Goal: Task Accomplishment & Management: Use online tool/utility

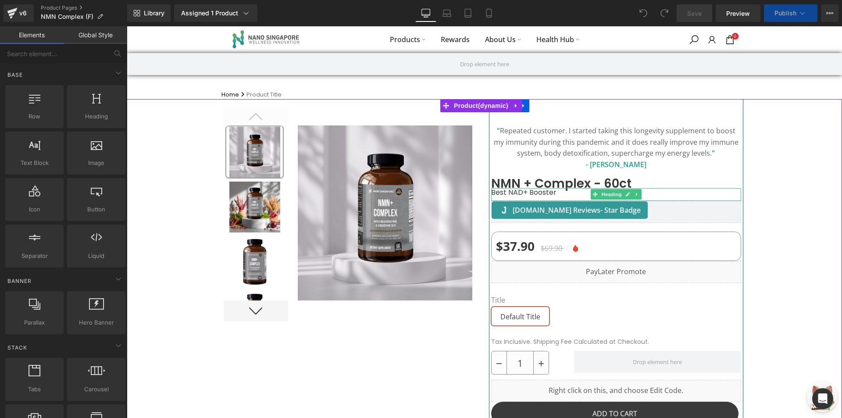
click at [518, 194] on h1 "Best NAD+ Booster" at bounding box center [616, 192] width 250 height 8
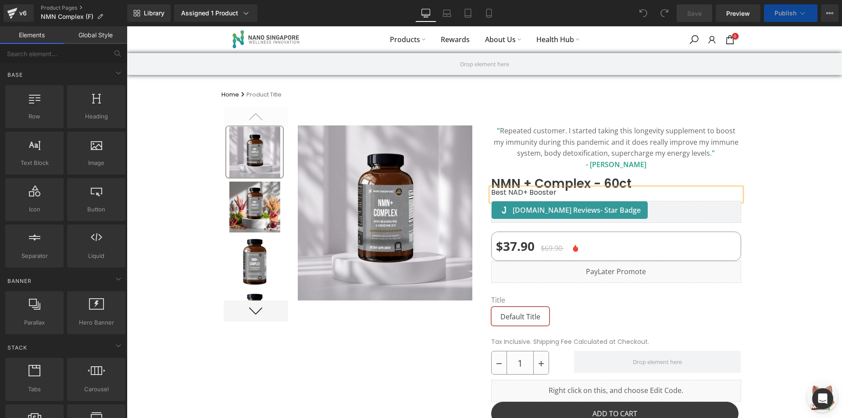
click at [518, 194] on h1 "Best NAD+ Booster" at bounding box center [616, 192] width 250 height 8
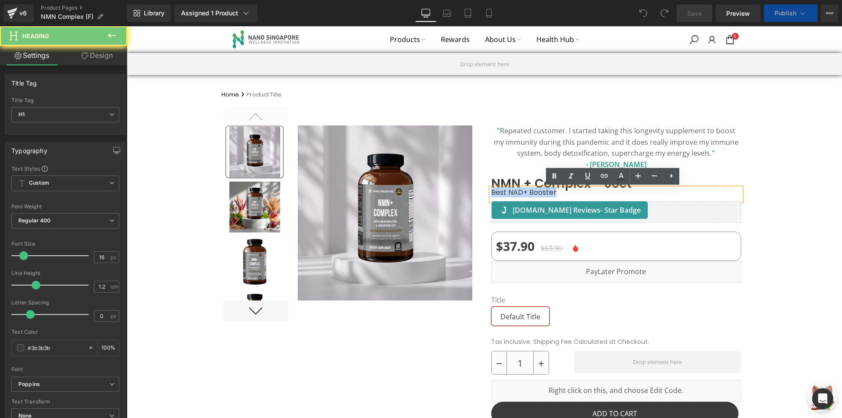
click at [519, 188] on h1 "Best NAD+ Booster" at bounding box center [616, 192] width 250 height 8
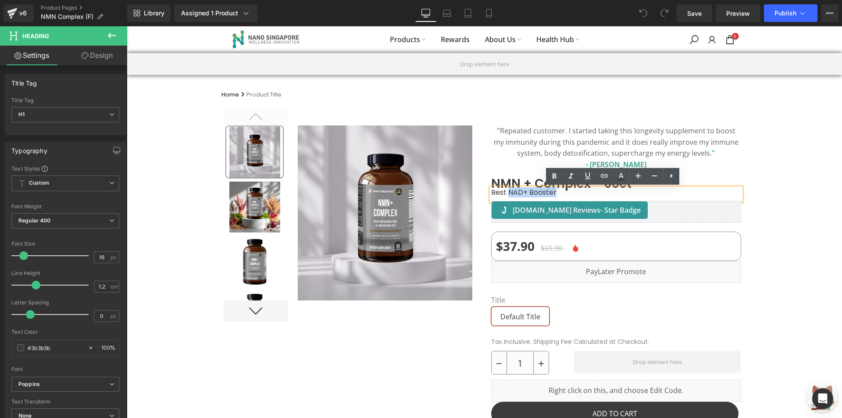
click at [563, 194] on h1 "Best NAD+ Booster" at bounding box center [616, 192] width 250 height 8
paste div
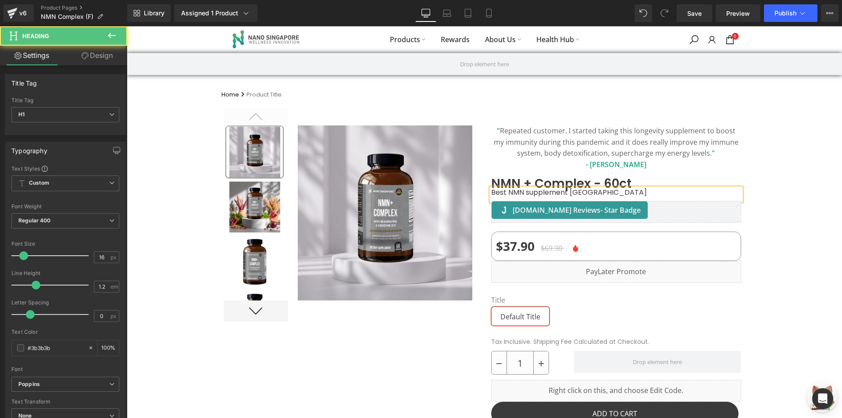
click at [528, 191] on h1 "Best NMN supplement Singapore" at bounding box center [616, 192] width 250 height 8
click at [766, 148] on div at bounding box center [485, 332] width 716 height 467
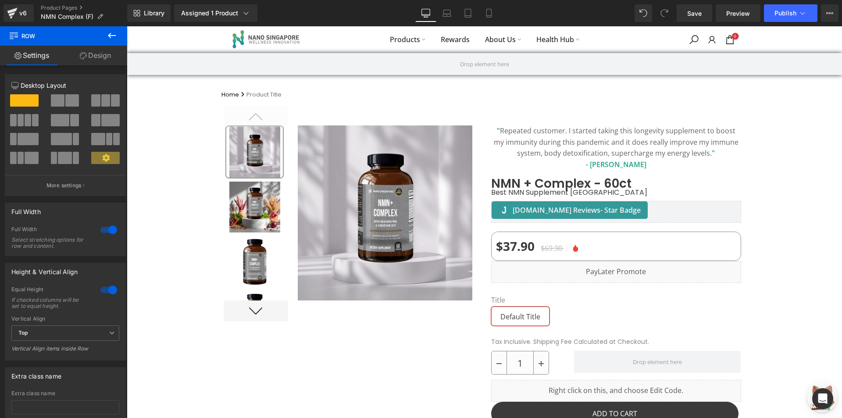
scroll to position [636, 0]
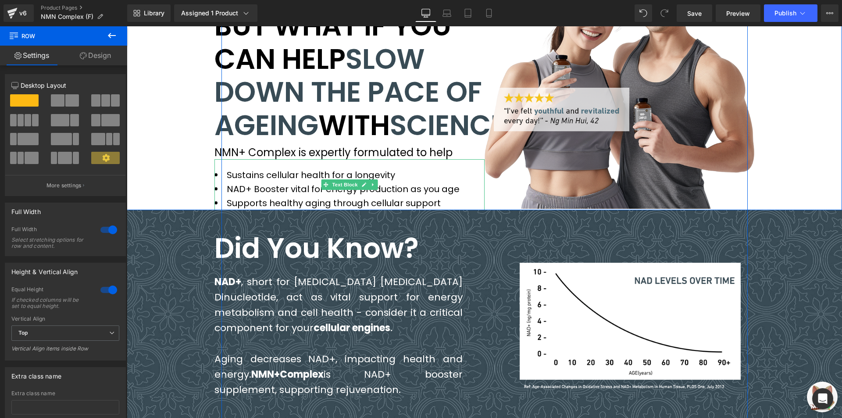
click at [277, 196] on li "NAD+ Booster vital for energy production as you age" at bounding box center [350, 189] width 270 height 14
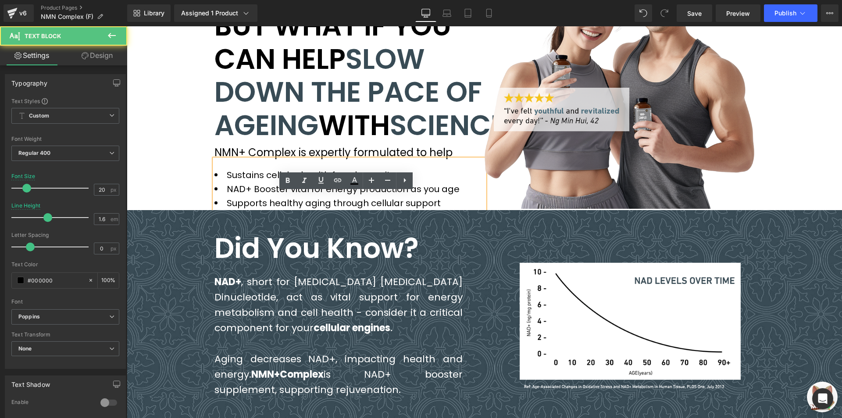
click at [285, 196] on li "NAD+ Booster vital for energy production as you age" at bounding box center [350, 189] width 270 height 14
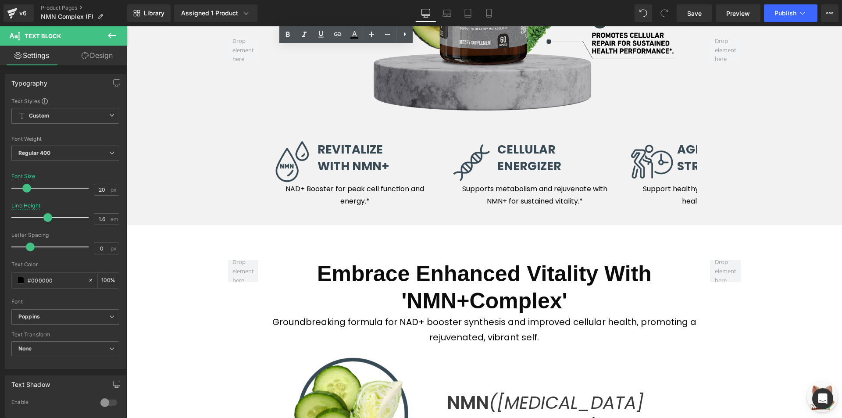
scroll to position [2864, 0]
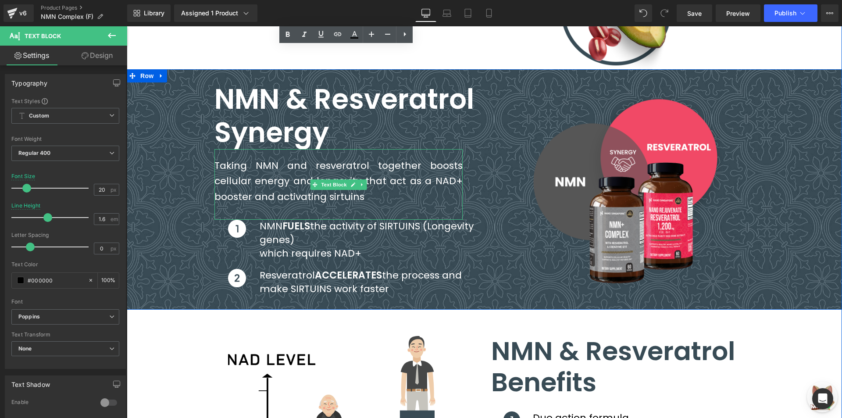
click at [352, 203] on span "Taking NMN and resveratrol together boosts cellular energy and longevity that a…" at bounding box center [339, 181] width 248 height 44
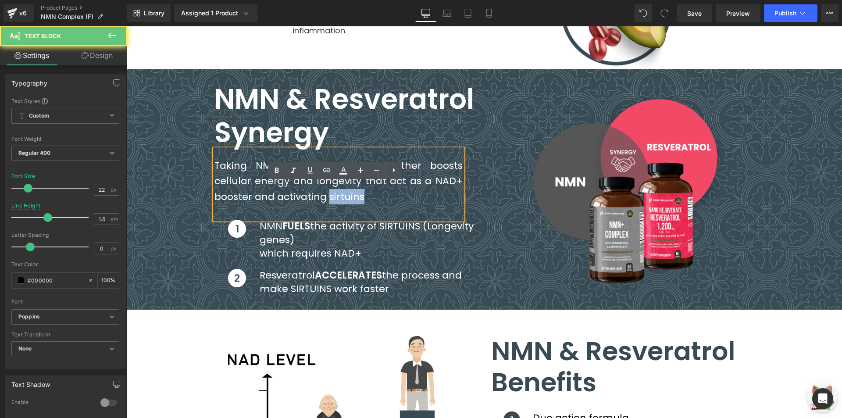
click at [352, 203] on span "Taking NMN and resveratrol together boosts cellular energy and longevity that a…" at bounding box center [339, 181] width 248 height 44
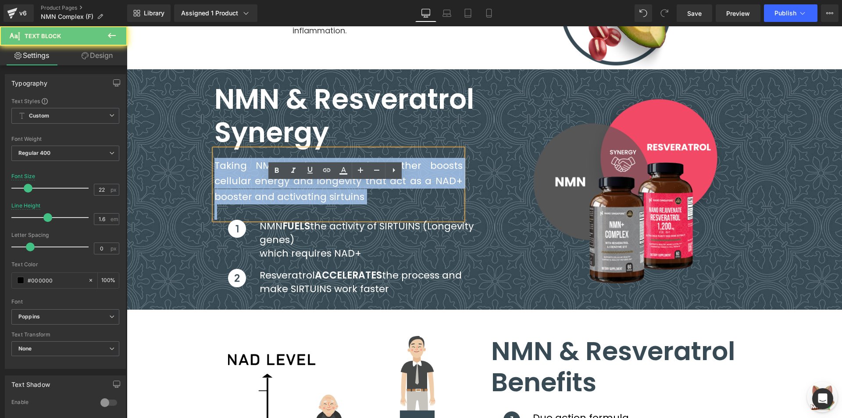
click at [352, 203] on span "Taking NMN and resveratrol together boosts cellular energy and longevity that a…" at bounding box center [339, 181] width 248 height 44
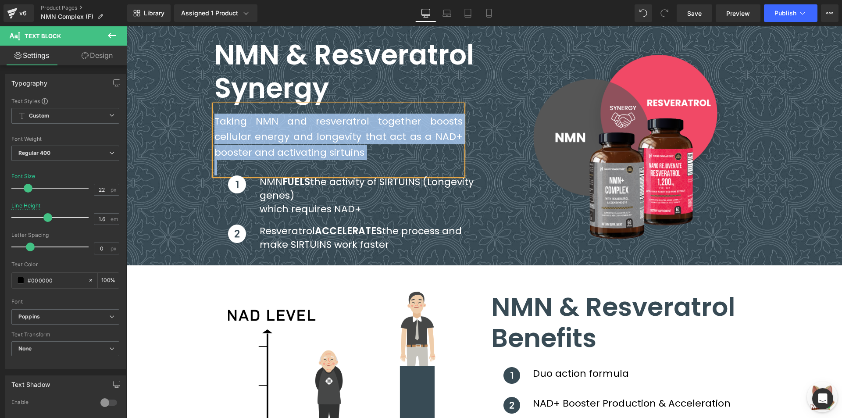
scroll to position [2908, 0]
click at [347, 159] on span "Taking NMN and resveratrol together boosts cellular energy and longevity that a…" at bounding box center [339, 137] width 248 height 44
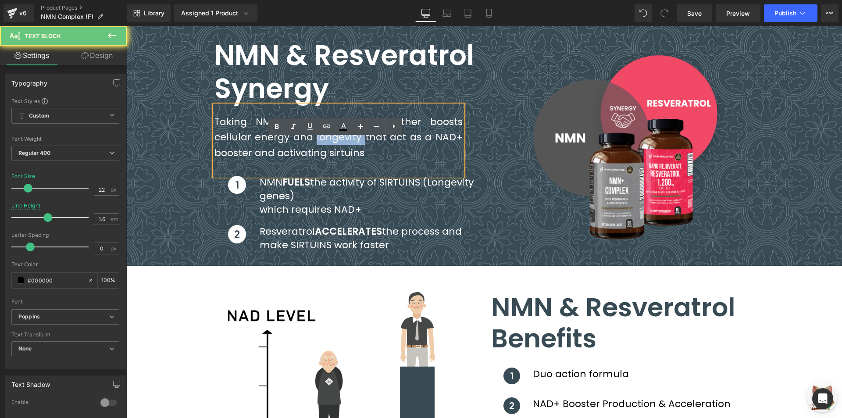
click at [347, 159] on span "Taking NMN and resveratrol together boosts cellular energy and longevity that a…" at bounding box center [339, 137] width 248 height 44
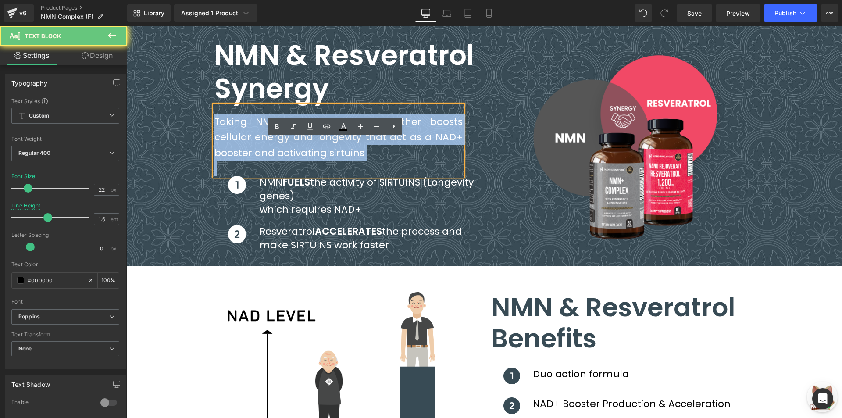
click at [347, 159] on span "Taking NMN and resveratrol together boosts cellular energy and longevity that a…" at bounding box center [339, 137] width 248 height 44
copy span "Taking NMN and resveratrol together boosts cellular energy and longevity that a…"
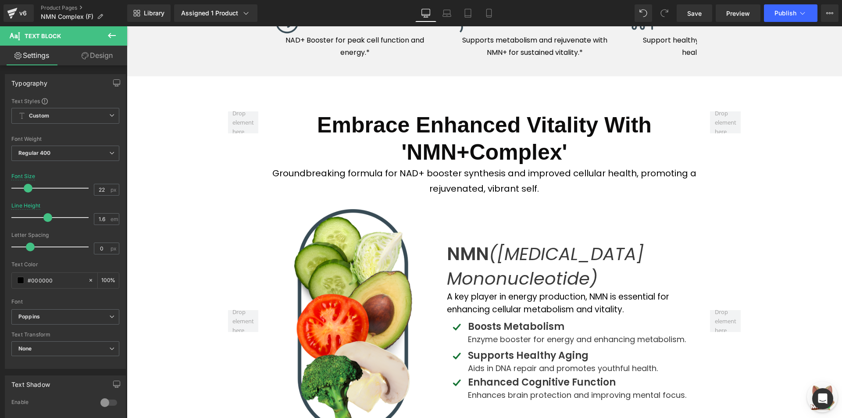
scroll to position [1767, 0]
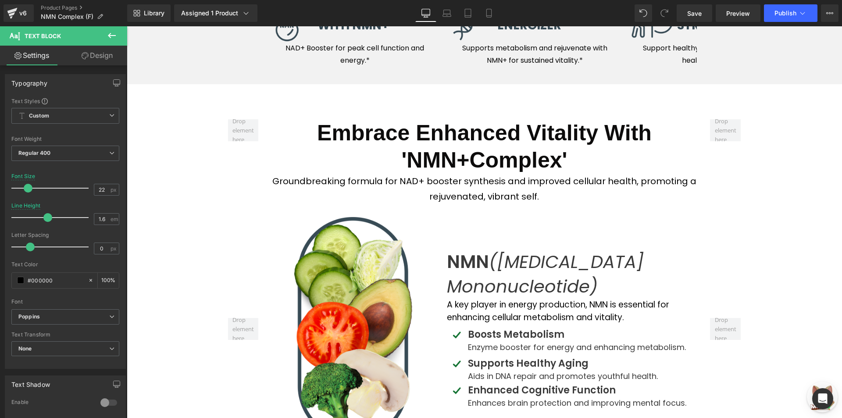
click at [440, 204] on p "Groundbreaking formula for NAD+ booster synthesis and improved cellular health,…" at bounding box center [485, 189] width 426 height 31
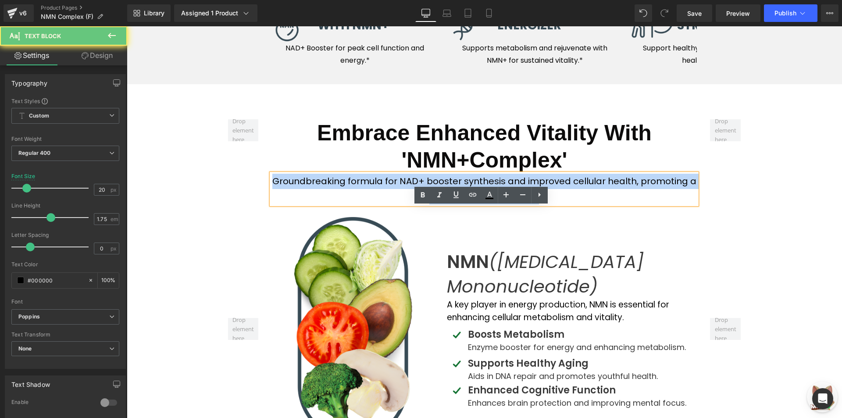
click at [440, 204] on p "Groundbreaking formula for NAD+ booster synthesis and improved cellular health,…" at bounding box center [485, 189] width 426 height 31
copy p "Groundbreaking formula for NAD+ booster synthesis and improved cellular health,…"
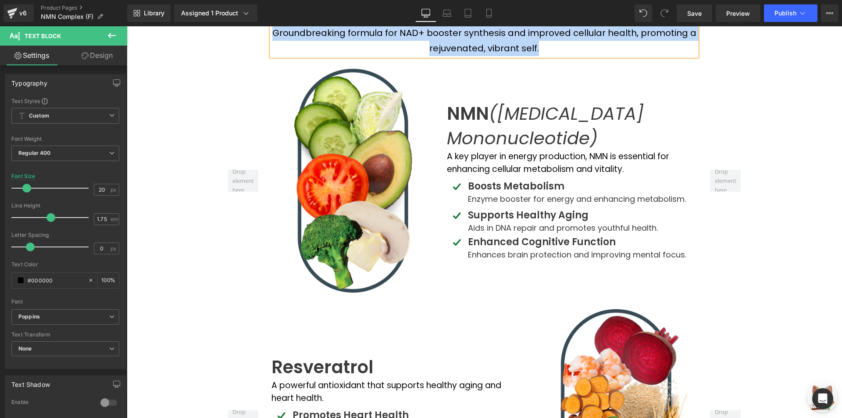
scroll to position [1855, 0]
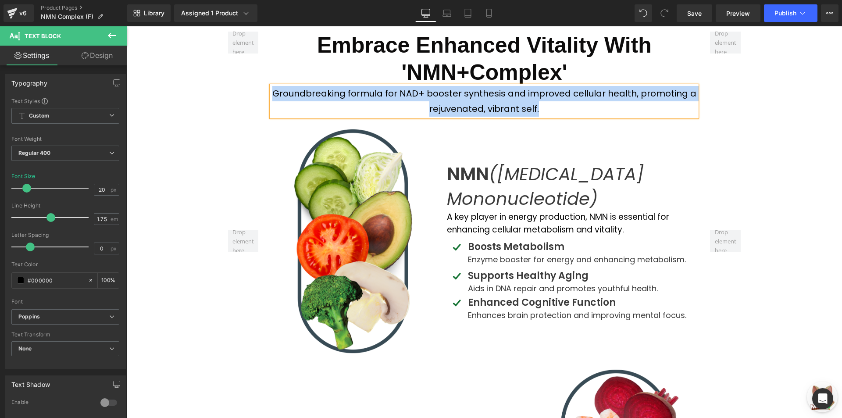
copy p "Groundbreaking formula for NAD+ booster synthesis and improved cellular health,…"
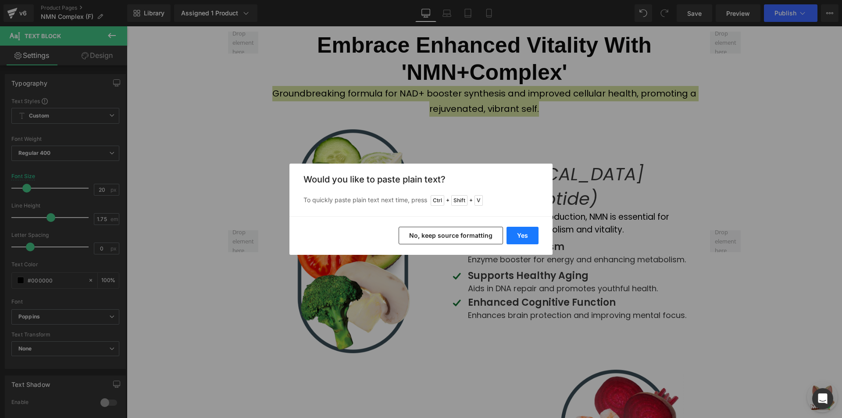
click at [517, 233] on button "Yes" at bounding box center [523, 236] width 32 height 18
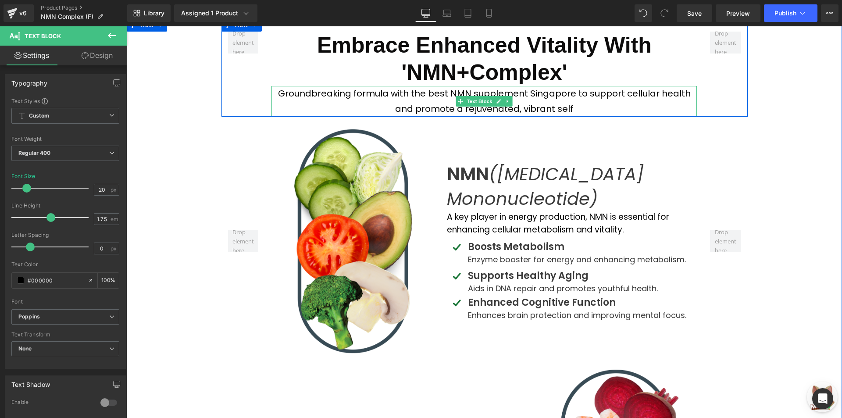
click at [541, 117] on p "Groundbreaking formula with the best NMN supplement Singapore to support cellul…" at bounding box center [485, 101] width 426 height 31
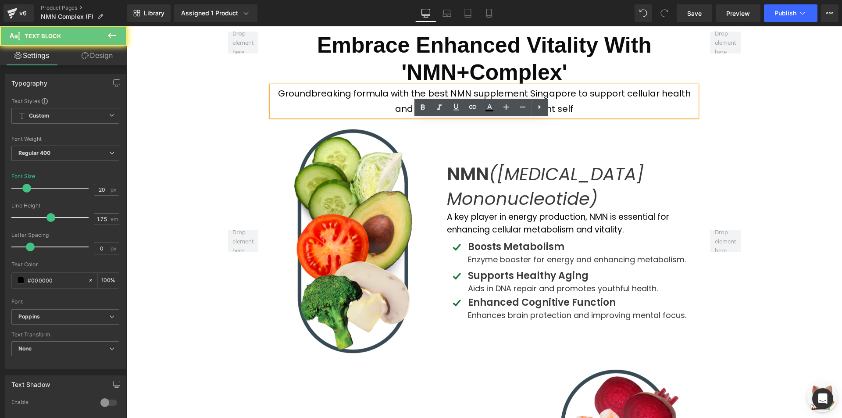
click at [582, 117] on p "Groundbreaking formula with the best NMN supplement Singapore to support cellul…" at bounding box center [485, 101] width 426 height 31
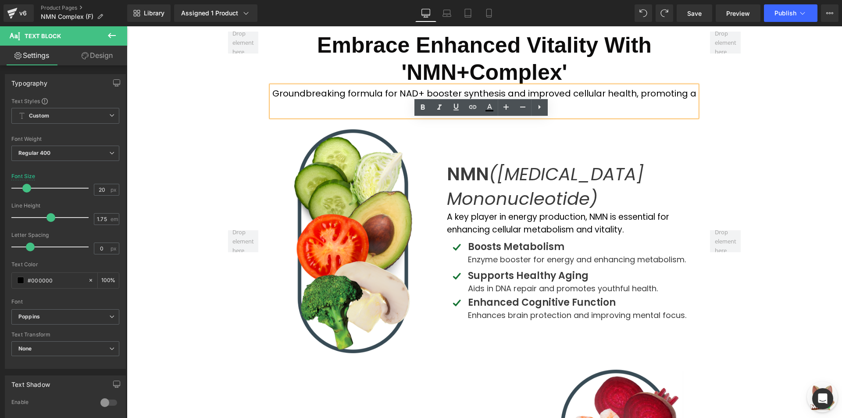
click at [563, 117] on p "Groundbreaking formula for NAD+ booster synthesis and improved cellular health,…" at bounding box center [485, 101] width 426 height 31
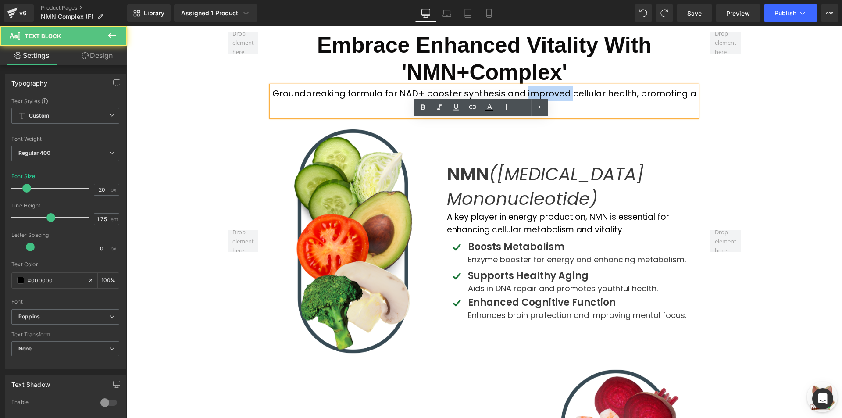
click at [563, 117] on p "Groundbreaking formula for NAD+ booster synthesis and improved cellular health,…" at bounding box center [485, 101] width 426 height 31
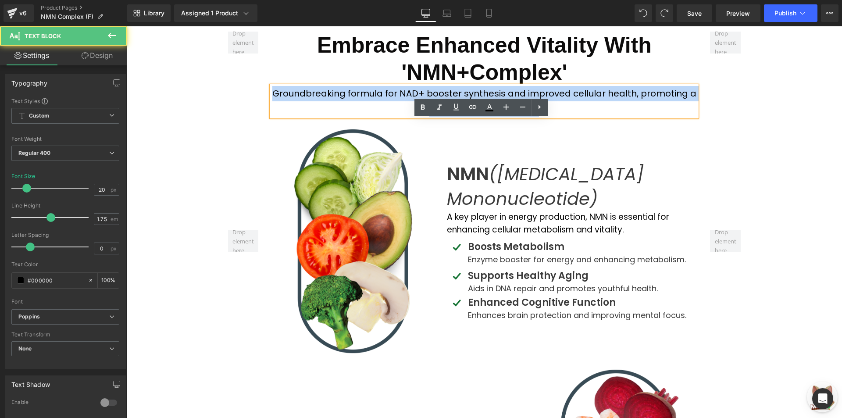
click at [562, 117] on p "Groundbreaking formula for NAD+ booster synthesis and improved cellular health,…" at bounding box center [485, 101] width 426 height 31
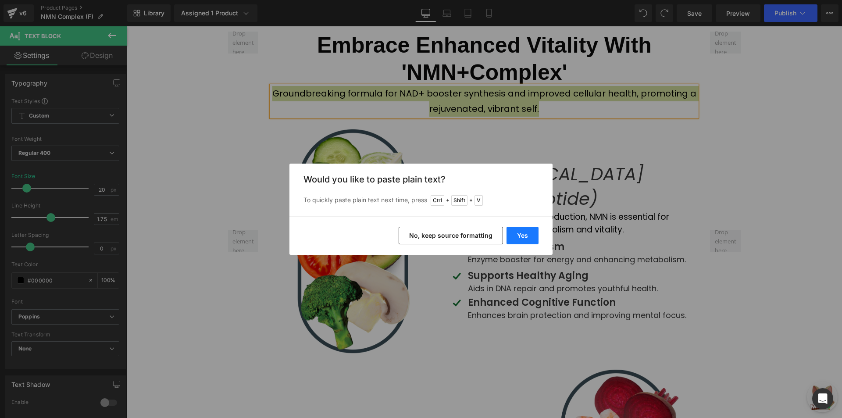
click at [528, 231] on button "Yes" at bounding box center [523, 236] width 32 height 18
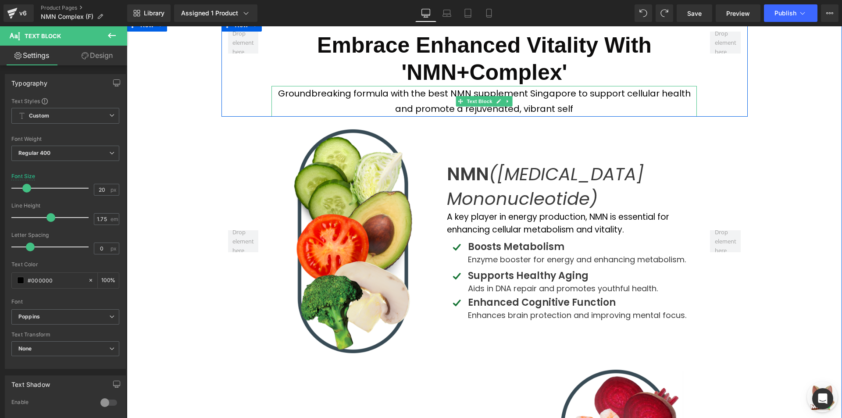
click at [567, 117] on p "Groundbreaking formula with the best NMN supplement Singapore to support cellul…" at bounding box center [485, 101] width 426 height 31
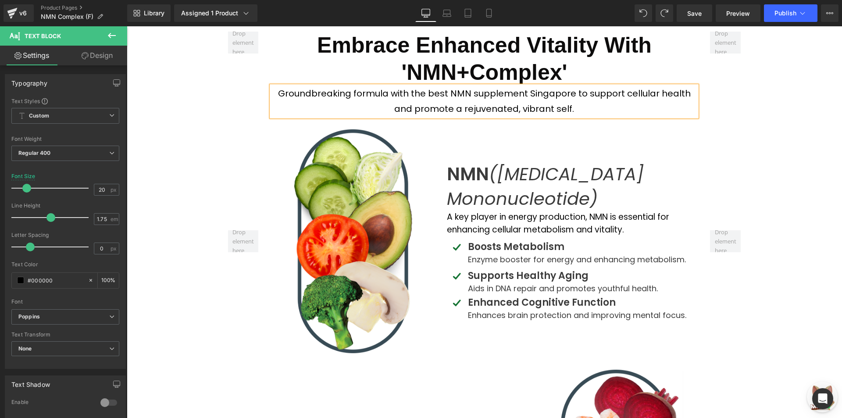
click at [764, 136] on div "Embrace Enhanced Vitality with 'NMN+Complex' Heading Groundbreaking formula wit…" at bounding box center [485, 307] width 716 height 579
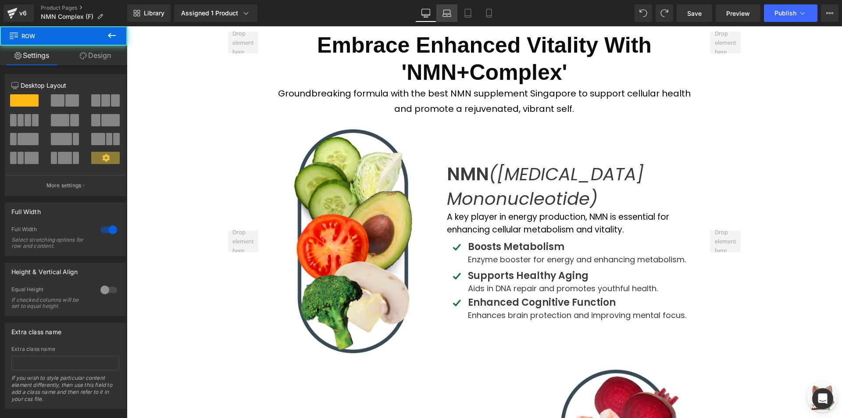
click at [454, 9] on link "Laptop" at bounding box center [447, 13] width 21 height 18
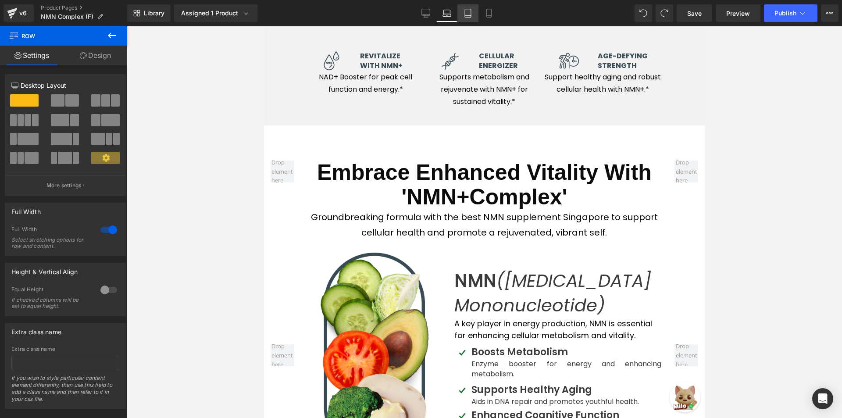
click at [463, 11] on link "Tablet" at bounding box center [468, 13] width 21 height 18
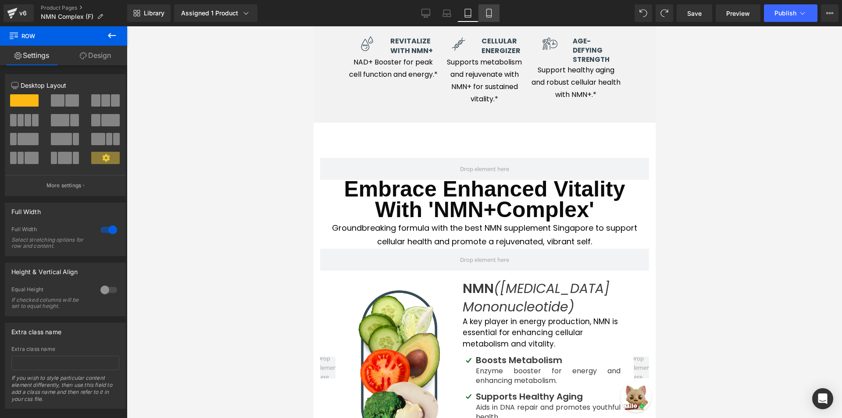
scroll to position [1772, 0]
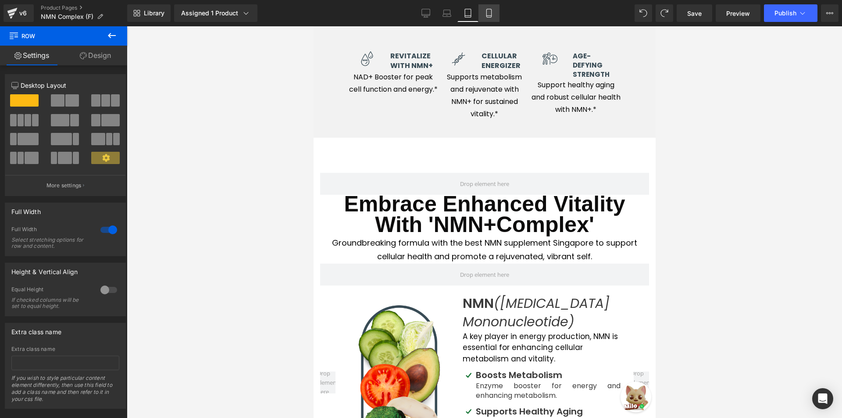
click at [485, 11] on icon at bounding box center [489, 13] width 9 height 9
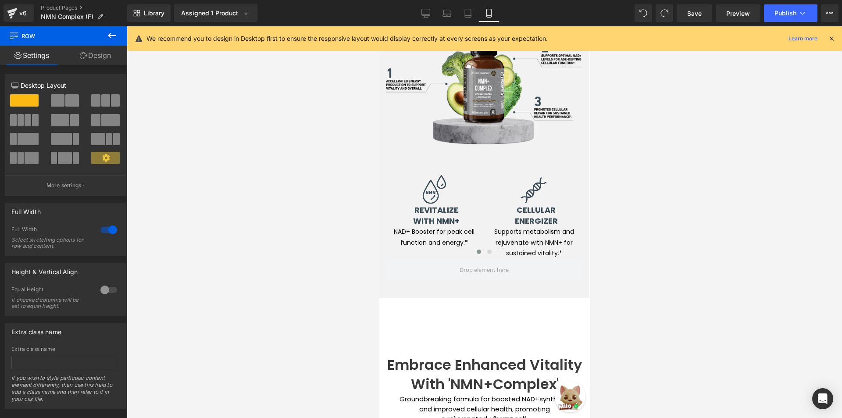
scroll to position [1937, 0]
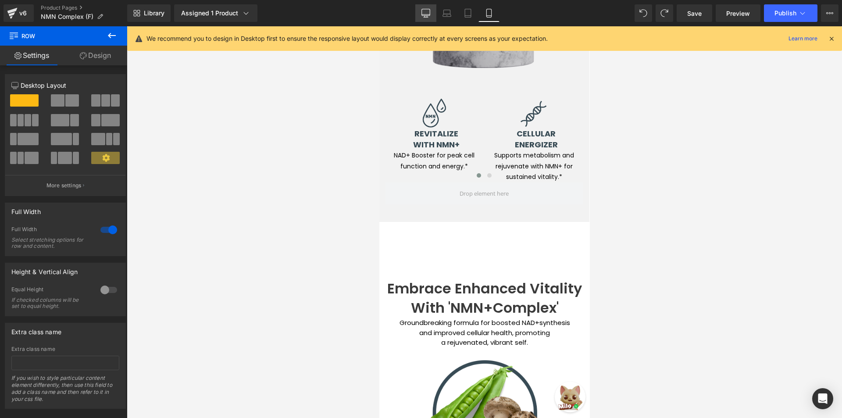
click at [432, 9] on link "Desktop" at bounding box center [425, 13] width 21 height 18
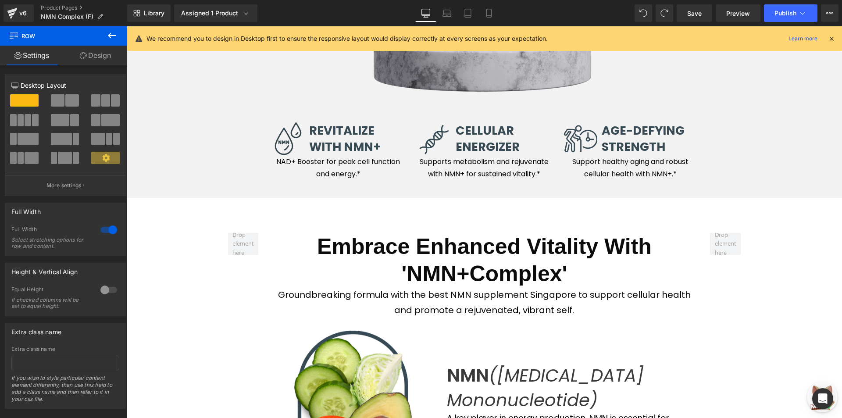
scroll to position [1655, 0]
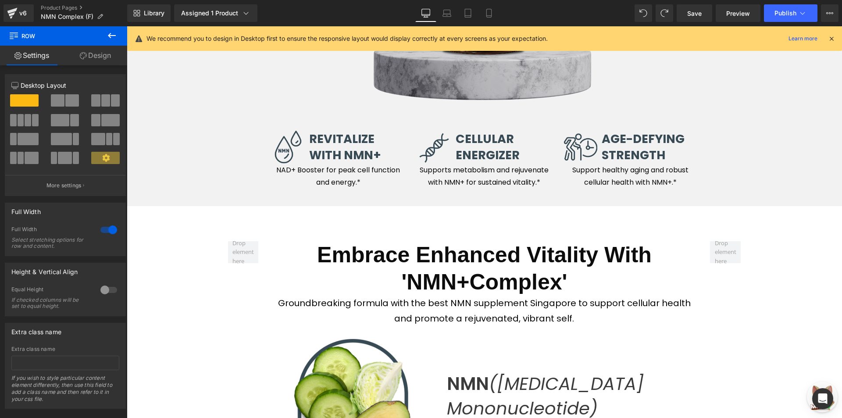
click at [307, 189] on div "NAD+ Booster for peak cell function and energy.* Text Block" at bounding box center [338, 176] width 133 height 25
click at [307, 189] on p "NAD+ Booster for peak cell function and energy.*" at bounding box center [338, 176] width 133 height 25
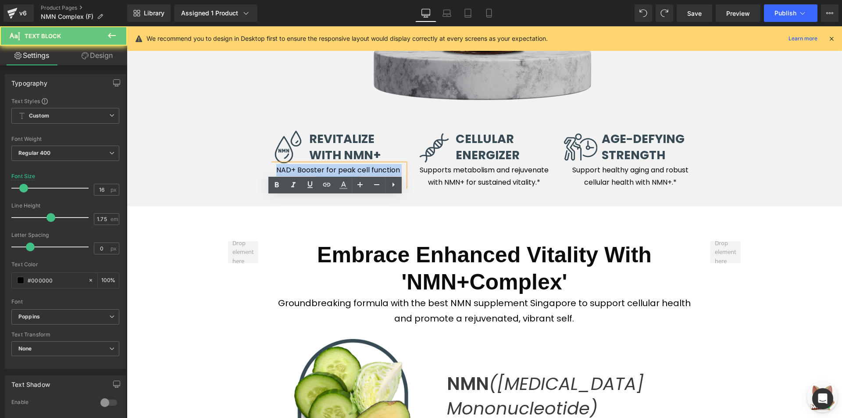
click at [307, 189] on p "NAD+ Booster for peak cell function and energy.*" at bounding box center [338, 176] width 133 height 25
copy p "NAD+ Booster for peak cell function and energy.*"
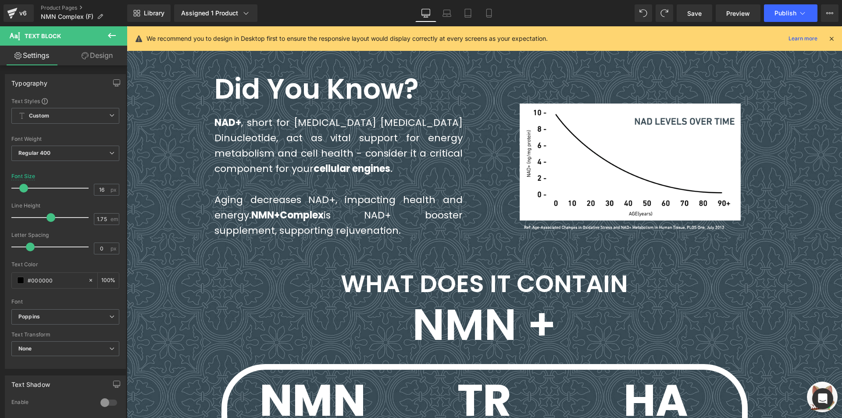
scroll to position [777, 0]
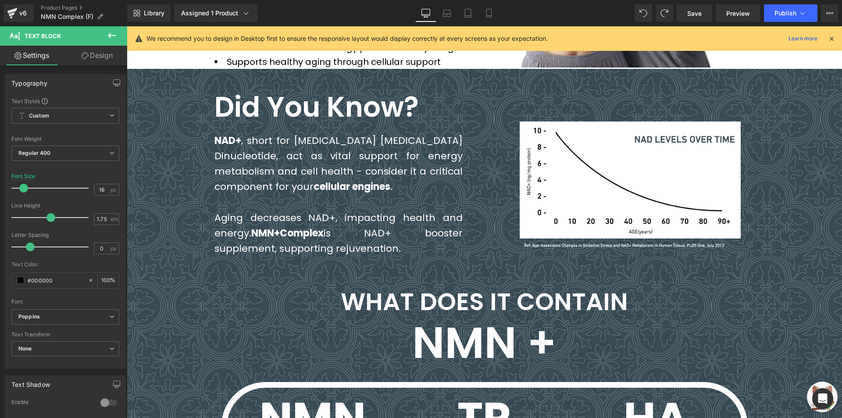
click at [358, 255] on span "Aging decreases NAD+, impacting health and energy. NMN+Complex is NAD+ booster …" at bounding box center [339, 233] width 248 height 44
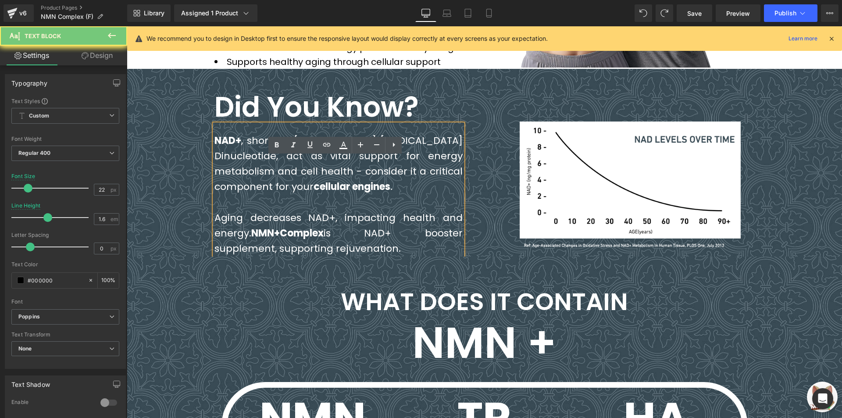
click at [358, 255] on span "Aging decreases NAD+, impacting health and energy. NMN+Complex is NAD+ booster …" at bounding box center [339, 233] width 248 height 44
copy span "Aging decreases NAD+, impacting health and energy. NMN+Complex is NAD+ booster …"
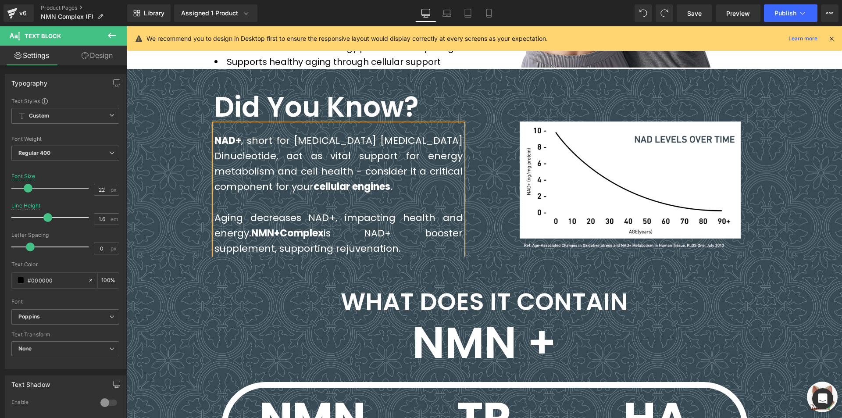
click at [375, 184] on span "NAD+ , short for Nicotinamide Adenine Dinucleotide, act as vital support for en…" at bounding box center [339, 164] width 248 height 60
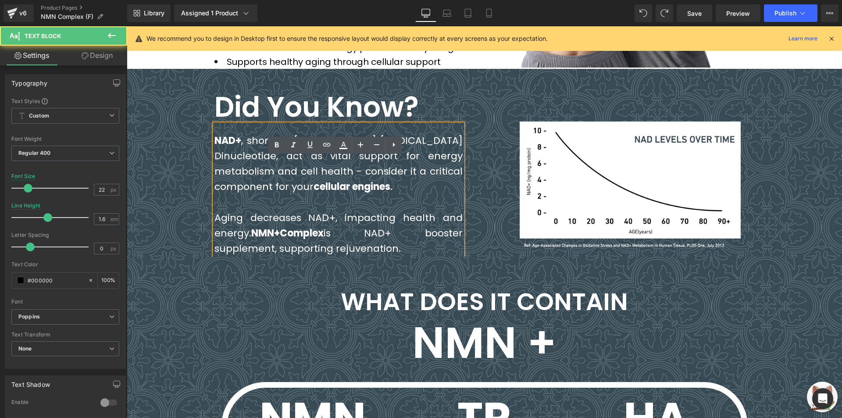
copy div "NAD+ , short for Nicotinamide Adenine Dinucleotide, act as vital support for en…"
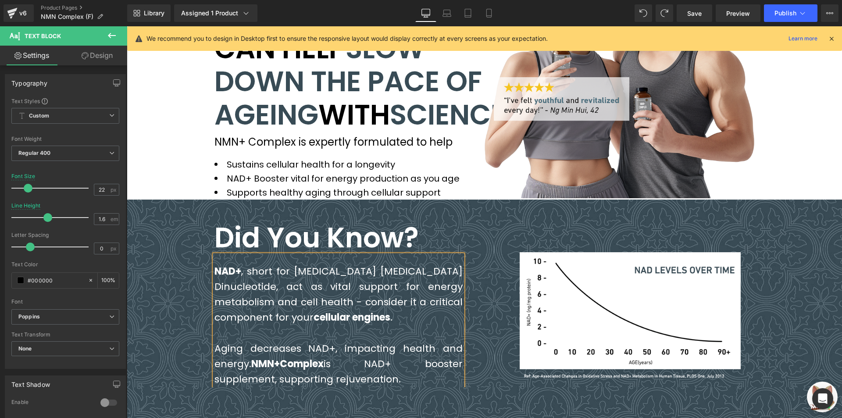
scroll to position [645, 0]
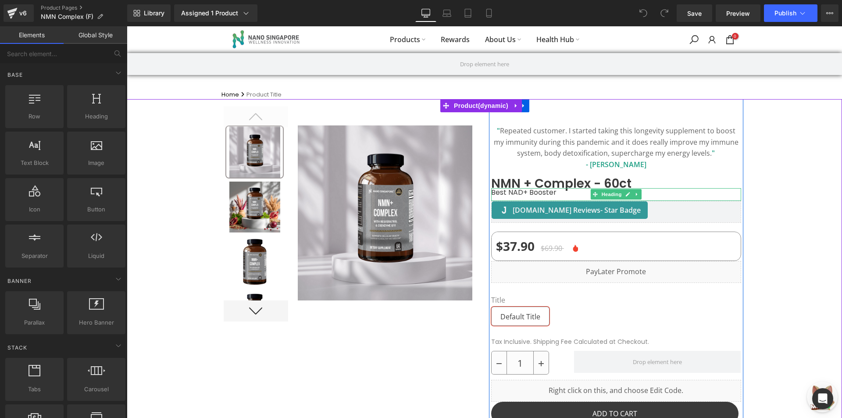
click at [555, 195] on h1 "Best NAD+ Booster" at bounding box center [616, 192] width 250 height 8
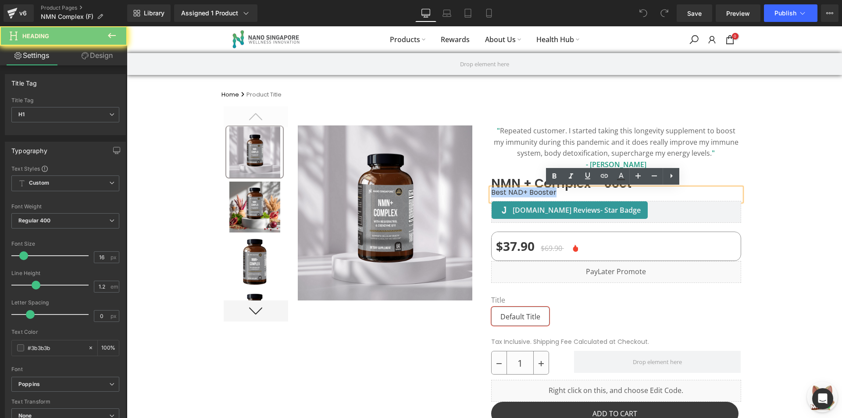
click at [555, 195] on h1 "Best NAD+ Booster" at bounding box center [616, 192] width 250 height 8
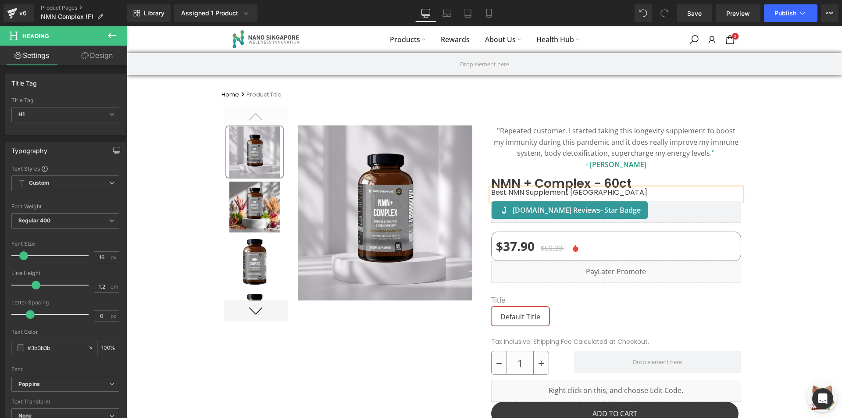
scroll to position [636, 0]
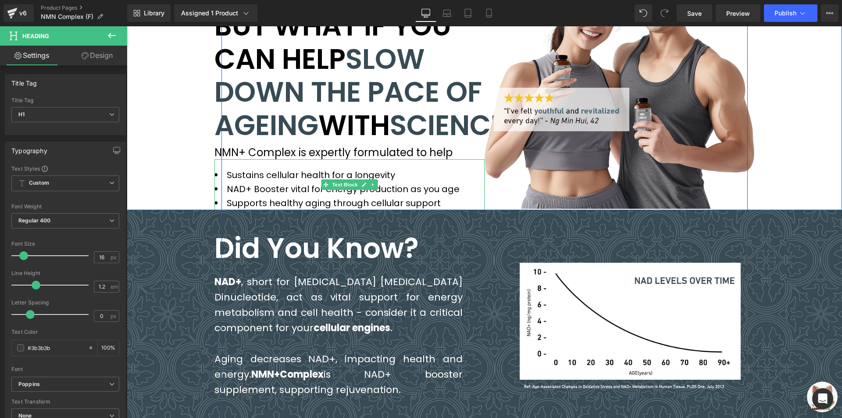
click at [275, 210] on li "Supports healthy aging through cellular support" at bounding box center [350, 203] width 270 height 14
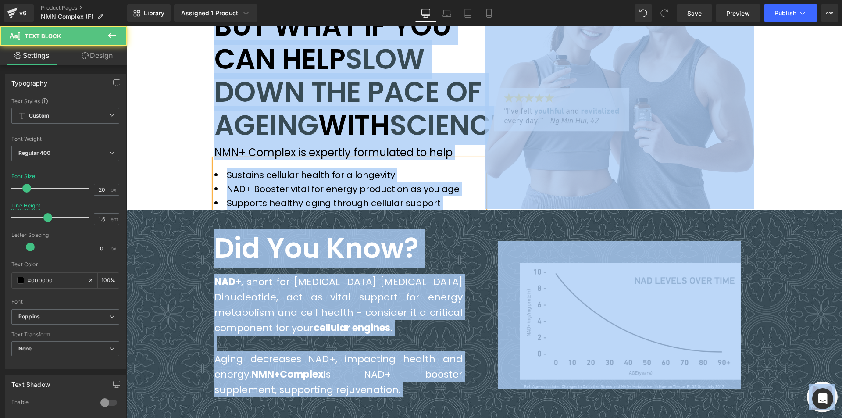
click at [278, 210] on li "Supports healthy aging through cellular support" at bounding box center [350, 203] width 270 height 14
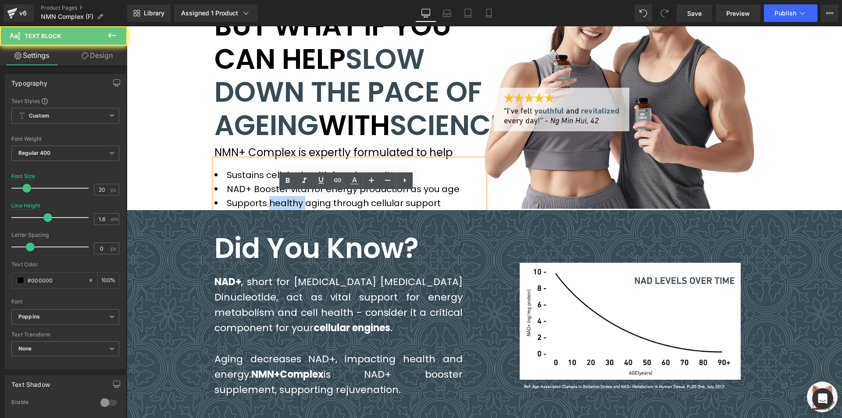
click at [278, 210] on li "Supports healthy aging through cellular support" at bounding box center [350, 203] width 270 height 14
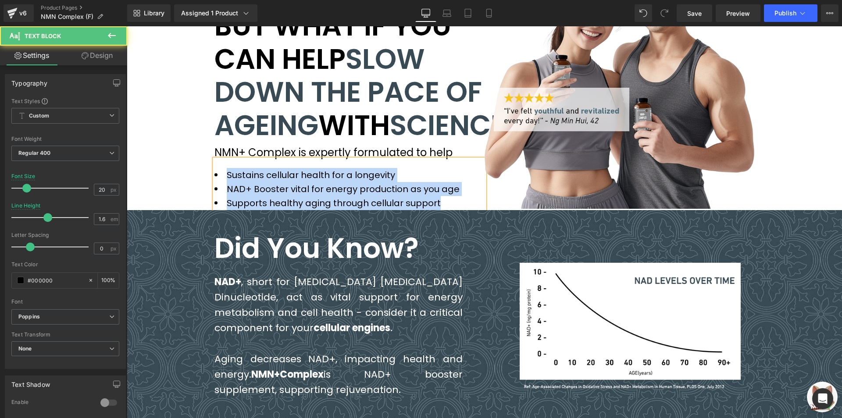
copy ul "Sustains cellular health for a longevity NAD+ Booster vital for energy producti…"
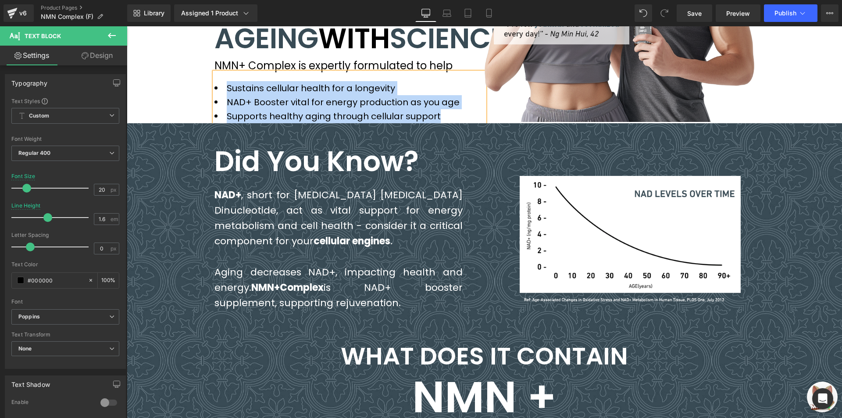
scroll to position [723, 0]
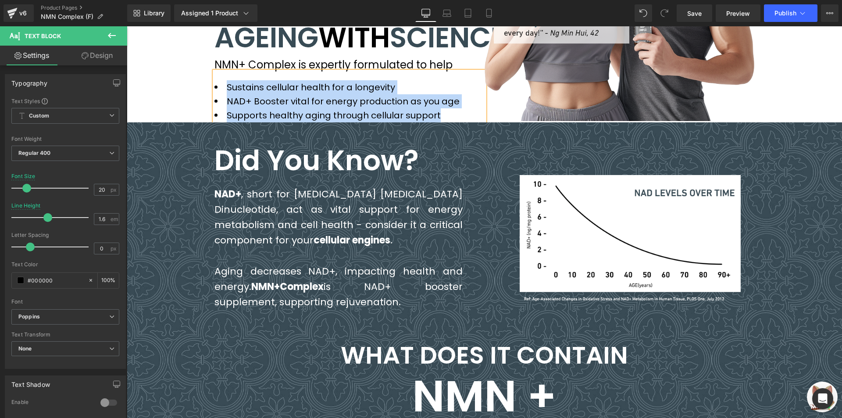
click at [298, 264] on div at bounding box center [339, 255] width 248 height 15
click at [297, 264] on div at bounding box center [339, 255] width 248 height 15
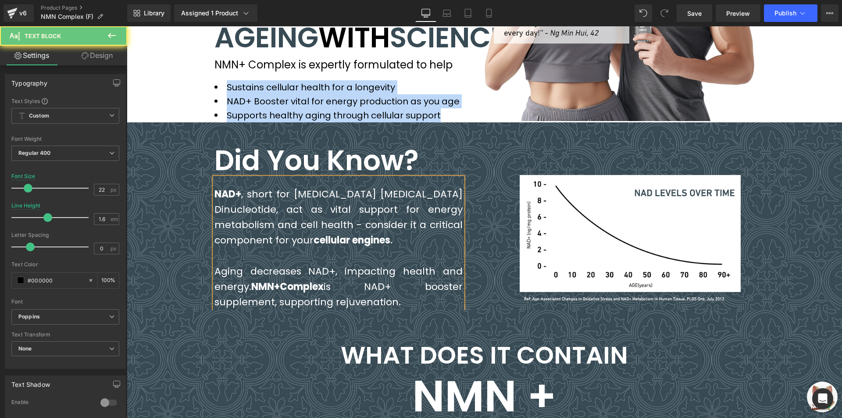
copy div "NAD+ , short for Nicotinamide Adenine Dinucleotide, act as vital support for en…"
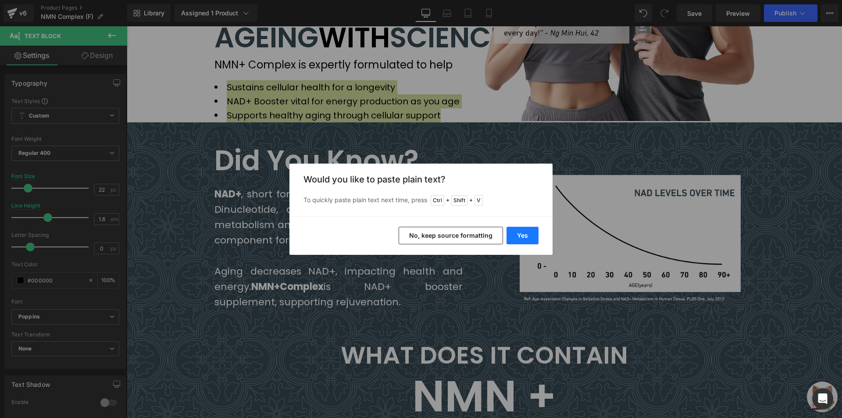
click at [517, 234] on button "Yes" at bounding box center [523, 236] width 32 height 18
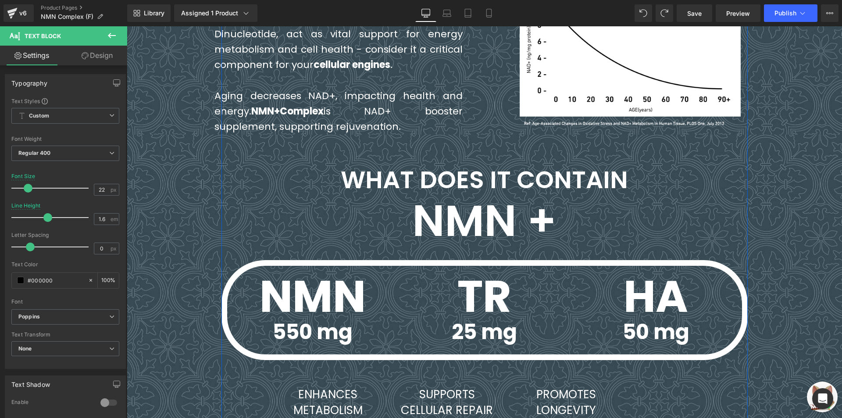
drag, startPoint x: 200, startPoint y: 380, endPoint x: 201, endPoint y: 401, distance: 21.5
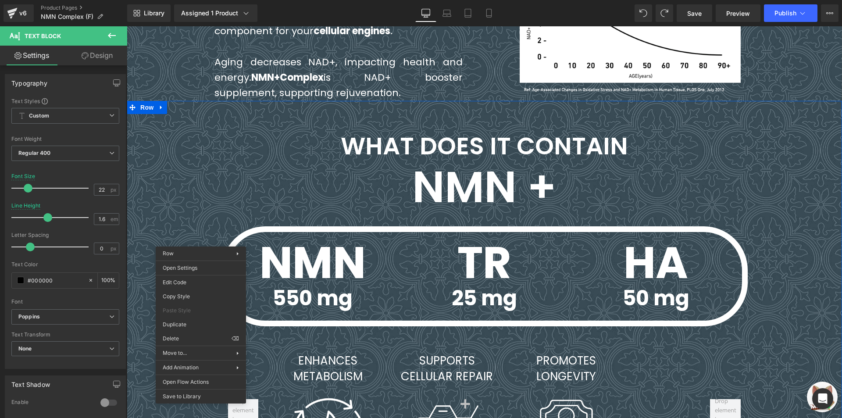
scroll to position [943, 0]
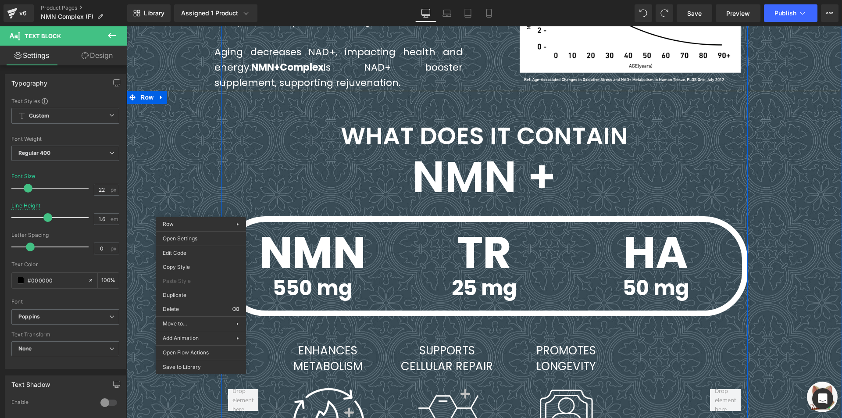
click at [147, 198] on div "WHAT DOES IT CONTAIN Heading NMN + Heading NMN Text Block 550 mg Text Block TR …" at bounding box center [485, 290] width 716 height 398
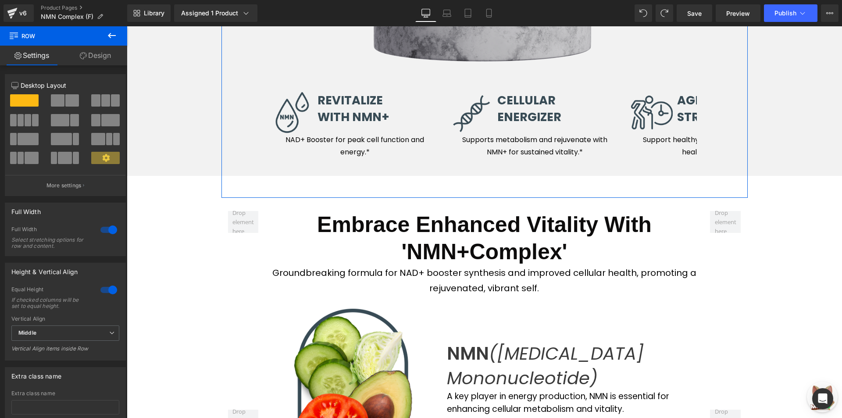
scroll to position [1689, 0]
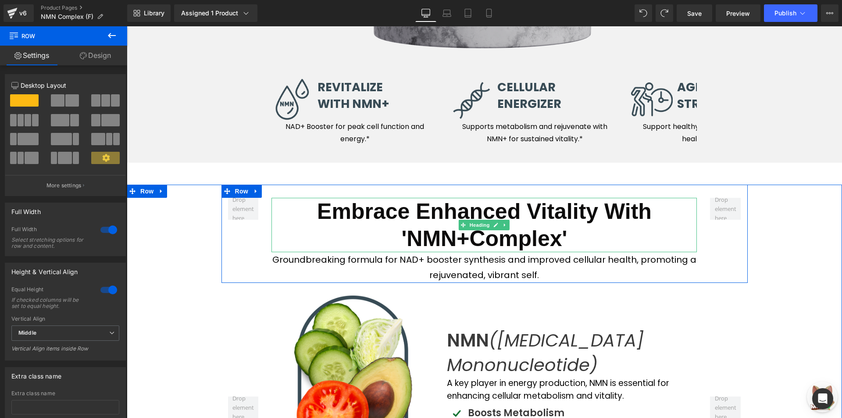
click at [399, 283] on p "Groundbreaking formula for NAD+ booster synthesis and improved cellular health,…" at bounding box center [485, 267] width 426 height 31
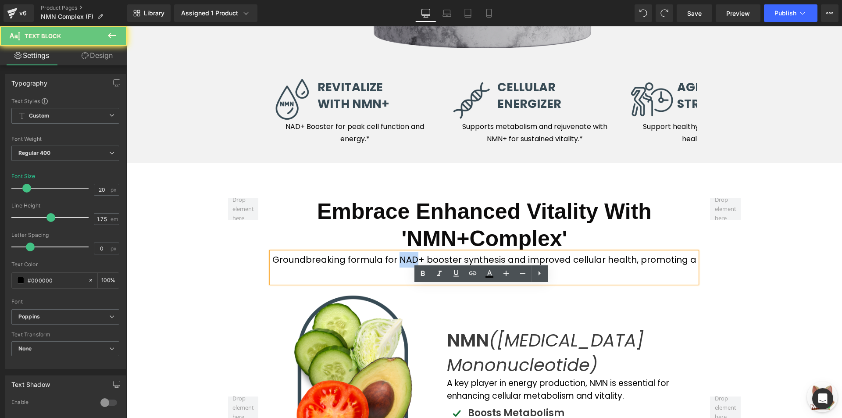
click at [399, 283] on p "Groundbreaking formula for NAD+ booster synthesis and improved cellular health,…" at bounding box center [485, 267] width 426 height 31
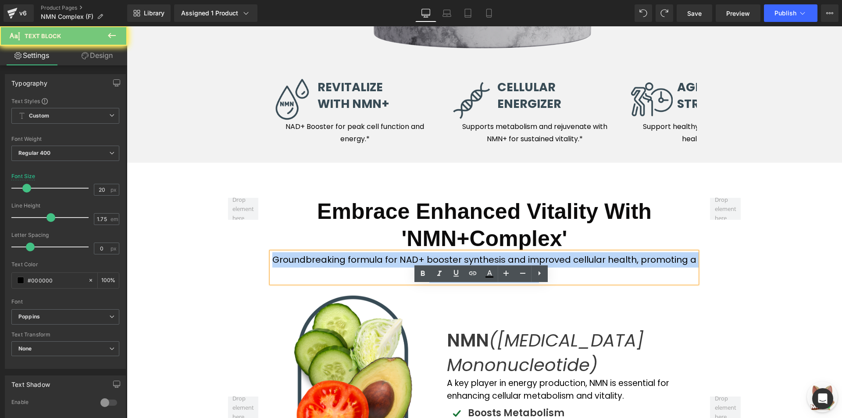
click at [399, 283] on p "Groundbreaking formula for NAD+ booster synthesis and improved cellular health,…" at bounding box center [485, 267] width 426 height 31
copy p "Groundbreaking formula for NAD+ booster synthesis and improved cellular health,…"
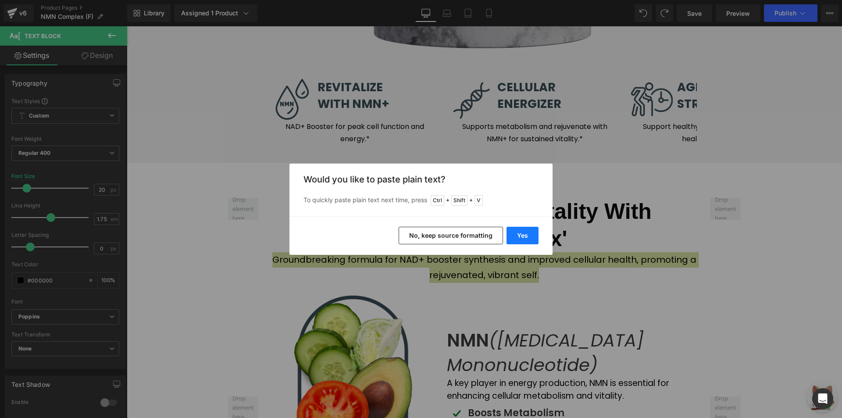
click at [526, 240] on button "Yes" at bounding box center [523, 236] width 32 height 18
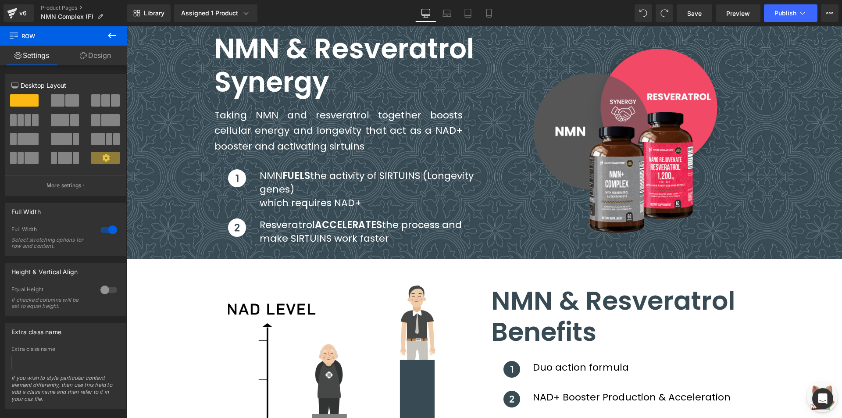
scroll to position [2917, 0]
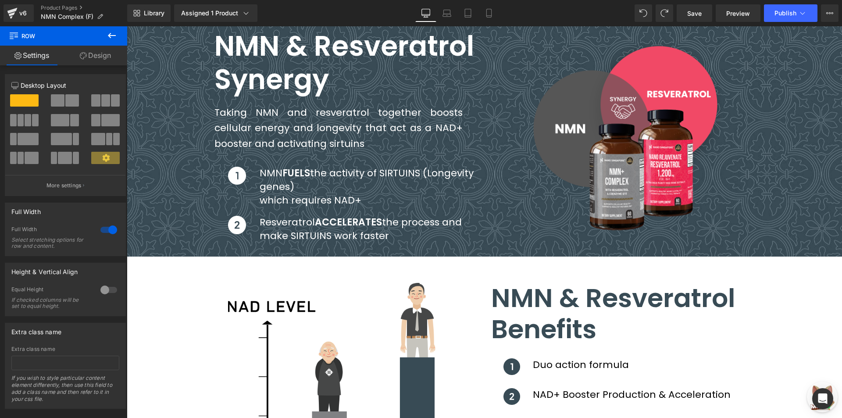
click at [355, 161] on div "Taking NMN and resveratrol together boosts cellular energy and longevity that a…" at bounding box center [339, 131] width 248 height 71
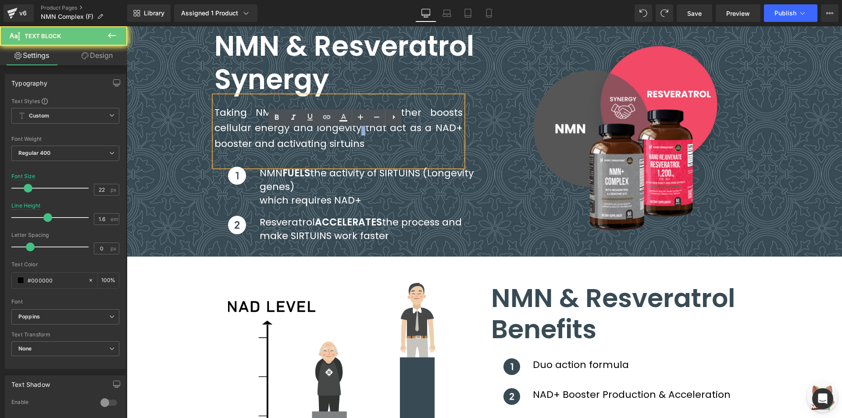
click at [355, 150] on span "Taking NMN and resveratrol together boosts cellular energy and longevity that a…" at bounding box center [339, 128] width 248 height 44
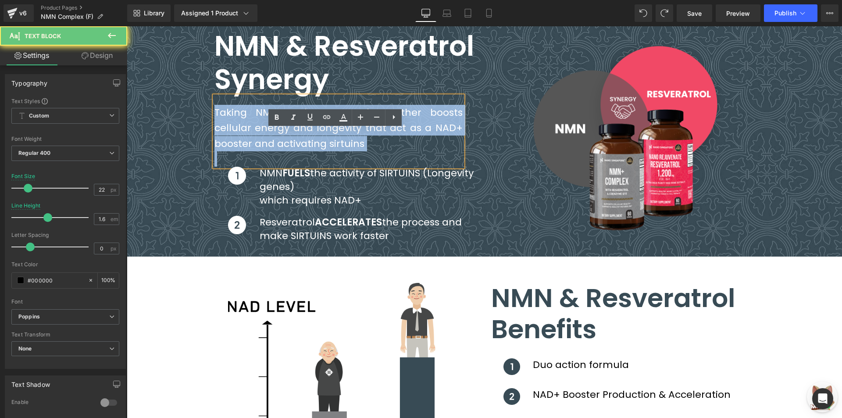
click at [355, 150] on span "Taking NMN and resveratrol together boosts cellular energy and longevity that a…" at bounding box center [339, 128] width 248 height 44
copy span "Taking NMN and resveratrol together boosts cellular energy and longevity that a…"
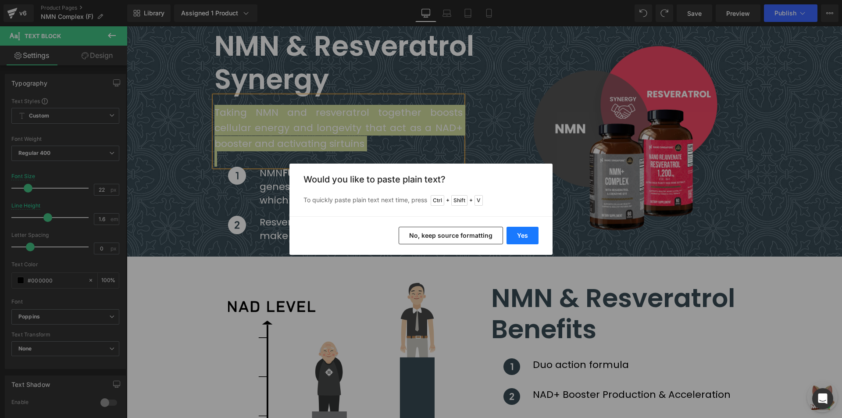
click at [512, 237] on button "Yes" at bounding box center [523, 236] width 32 height 18
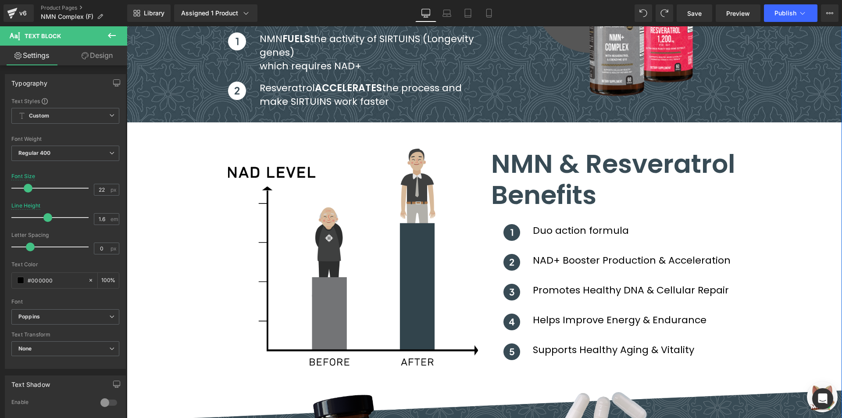
scroll to position [3137, 0]
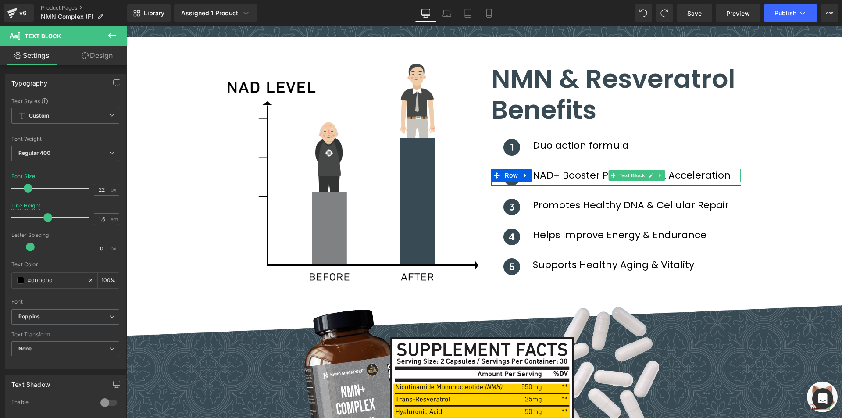
click at [611, 178] on icon at bounding box center [613, 175] width 5 height 5
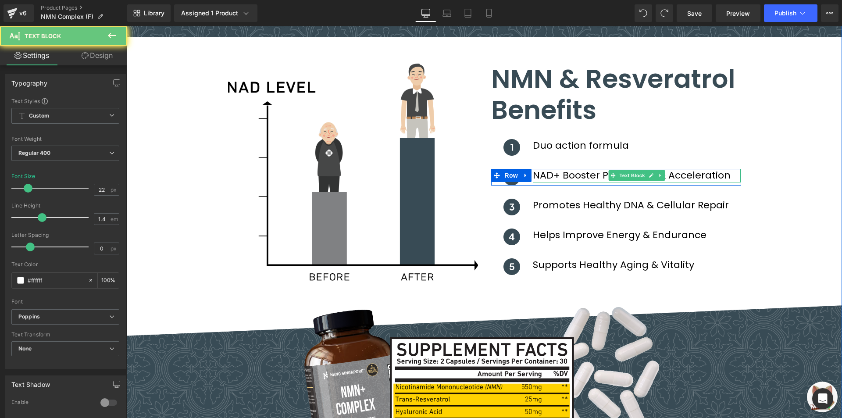
click at [611, 178] on icon at bounding box center [613, 175] width 5 height 5
click at [591, 182] on span "NAD+ Booster Production & Acceleration" at bounding box center [632, 175] width 198 height 14
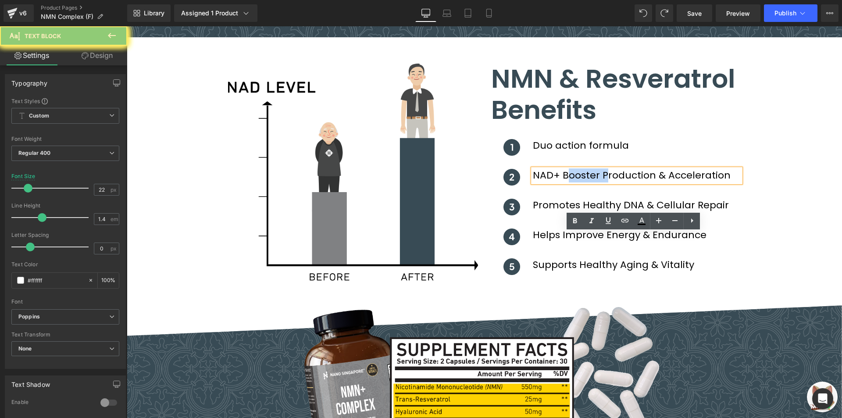
click at [591, 182] on span "NAD+ Booster Production & Acceleration" at bounding box center [632, 175] width 198 height 14
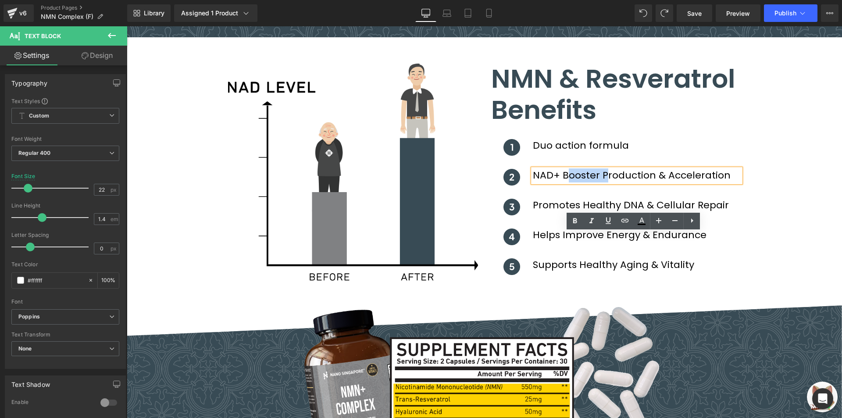
click at [759, 213] on div "Image NMN & Resveratrol Benefits Heading Image Duo action formula Text Block Ro…" at bounding box center [485, 167] width 716 height 234
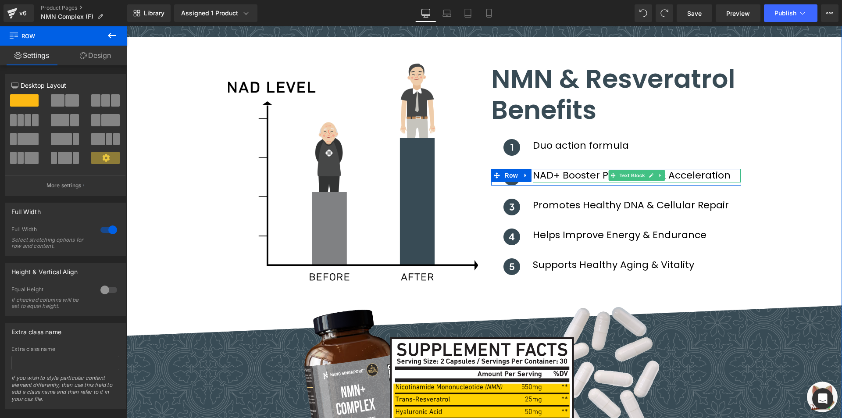
click at [690, 182] on span "NAD+ Booster Production & Acceleration" at bounding box center [632, 175] width 198 height 14
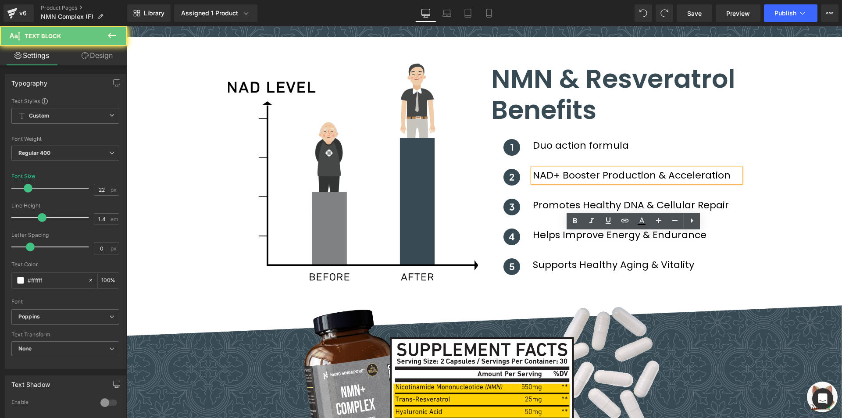
click at [690, 182] on span "NAD+ Booster Production & Acceleration" at bounding box center [632, 175] width 198 height 14
click at [766, 242] on div "Image NMN & Resveratrol Benefits Heading Image Duo action formula Text Block Ro…" at bounding box center [485, 167] width 716 height 234
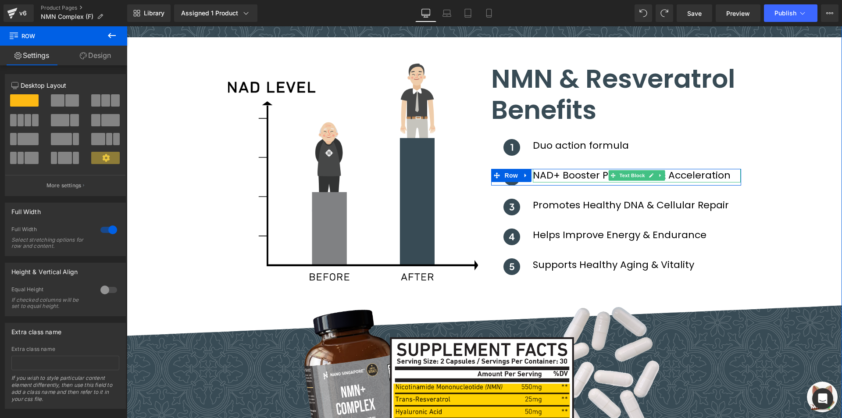
click at [707, 182] on span "NAD+ Booster Production & Acceleration" at bounding box center [632, 175] width 198 height 14
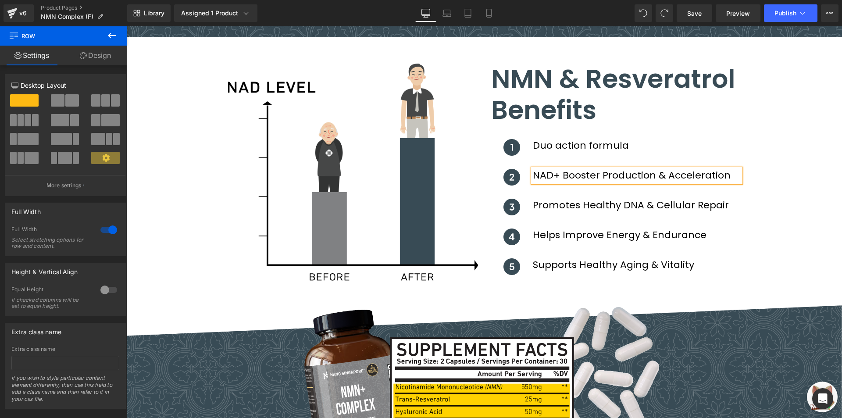
click at [707, 182] on span "NAD+ Booster Production & Acceleration" at bounding box center [632, 175] width 198 height 14
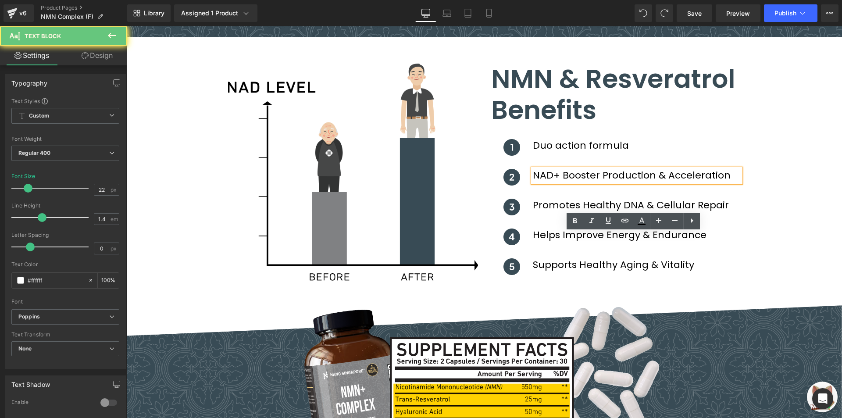
click at [707, 182] on span "NAD+ Booster Production & Acceleration" at bounding box center [632, 175] width 198 height 14
click at [591, 182] on span "NAD+ Booster Production & Acceleration" at bounding box center [632, 175] width 198 height 14
click at [781, 226] on div "Image NMN & Resveratrol Benefits Heading Image Duo action formula Text Block Ro…" at bounding box center [485, 167] width 716 height 234
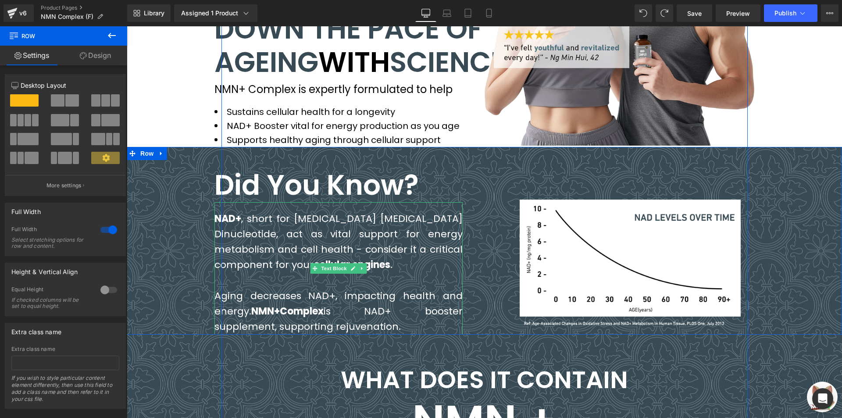
scroll to position [680, 0]
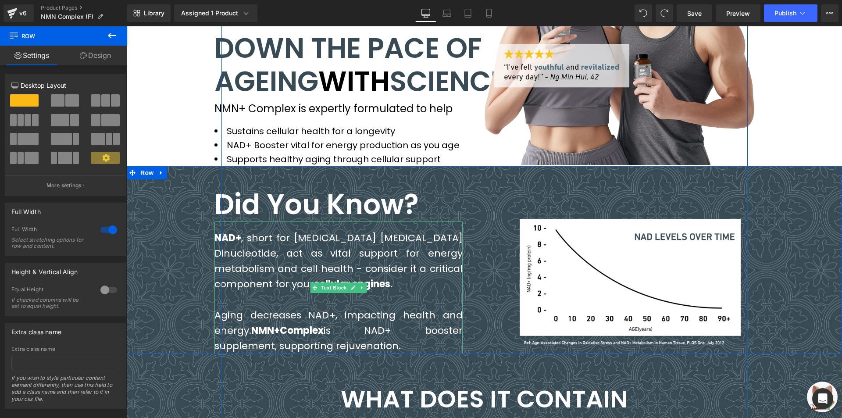
click at [431, 353] on span "Aging decreases NAD+, impacting health and energy. NMN+Complex is NAD+ booster …" at bounding box center [339, 330] width 248 height 44
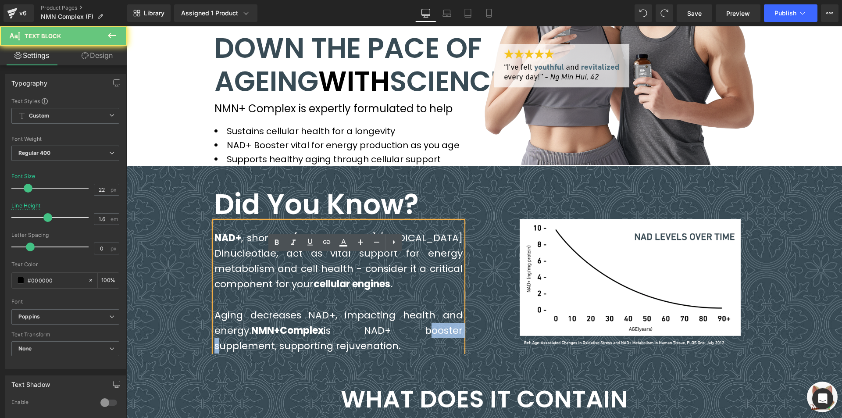
click at [431, 353] on span "Aging decreases NAD+, impacting health and energy. NMN+Complex is NAD+ booster …" at bounding box center [339, 330] width 248 height 44
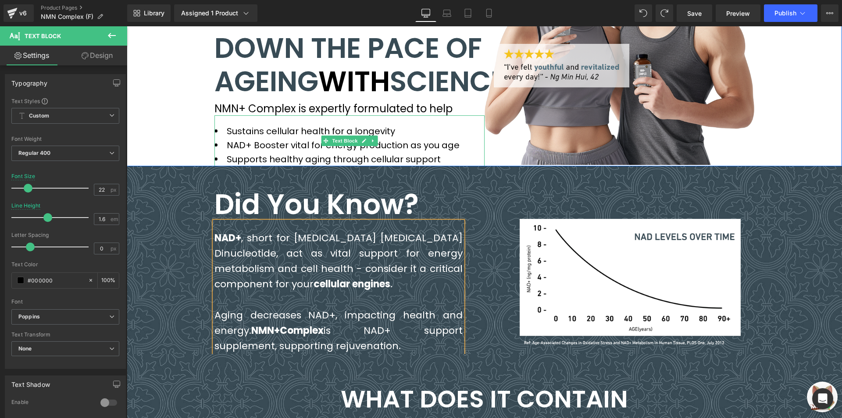
click at [272, 152] on li "NAD+ Booster vital for energy production as you age" at bounding box center [350, 145] width 270 height 14
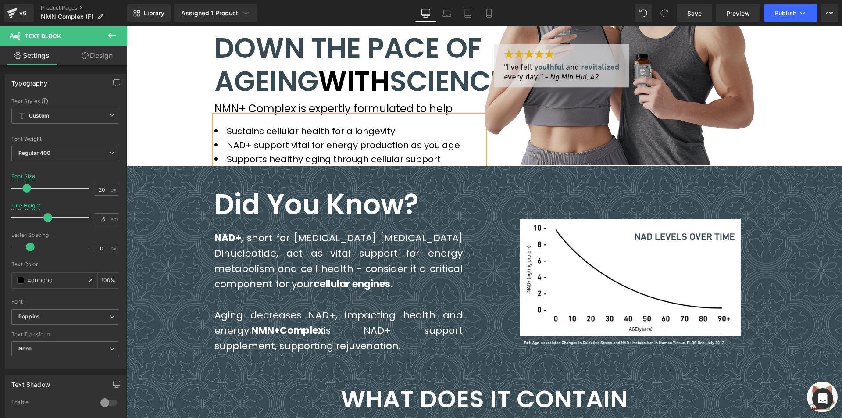
scroll to position [1626, 0]
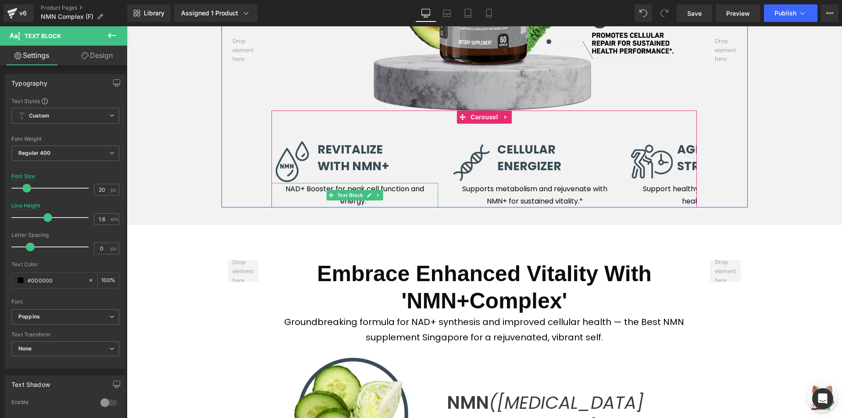
click at [308, 208] on p "NAD+ Booster for peak cell function and energy.*" at bounding box center [355, 195] width 167 height 25
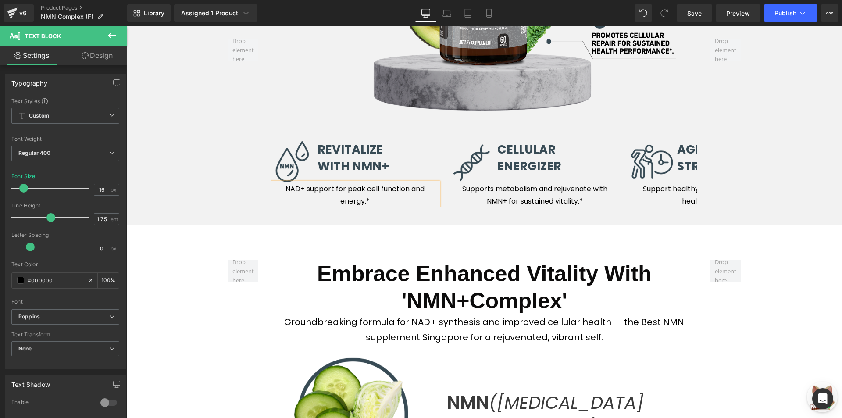
scroll to position [1926, 0]
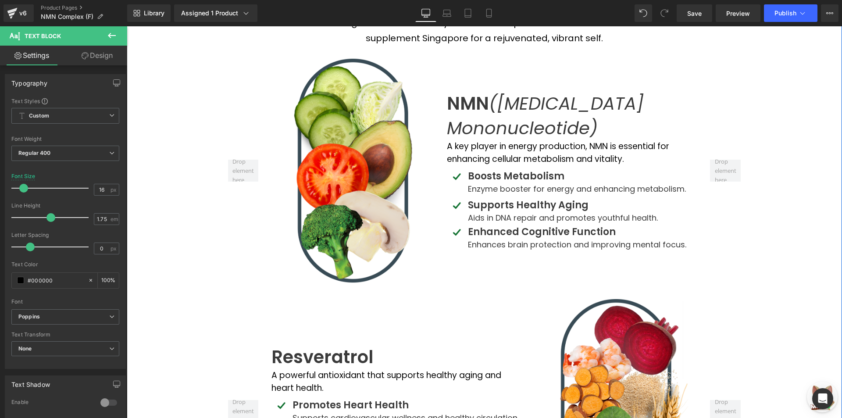
click at [515, 194] on p "Enzyme booster for energy and enhancing metabolism." at bounding box center [582, 188] width 229 height 11
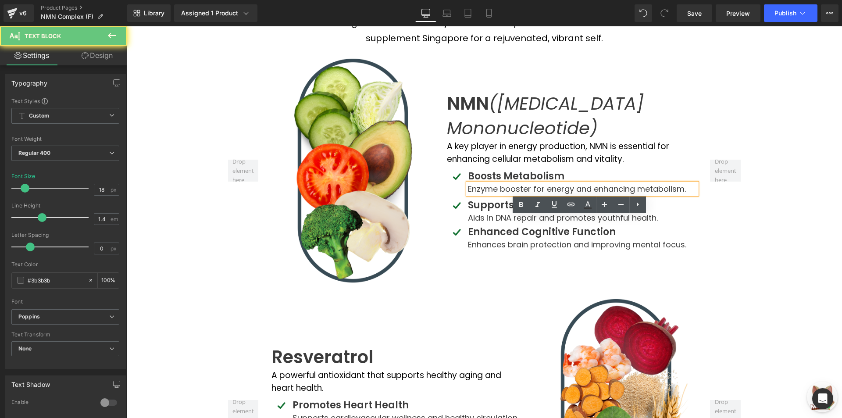
click at [515, 194] on p "Enzyme booster for energy and enhancing metabolism." at bounding box center [582, 188] width 229 height 11
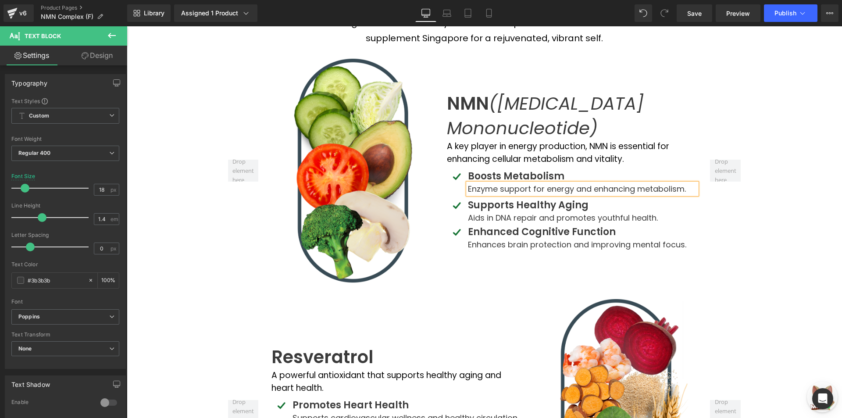
scroll to position [2872, 0]
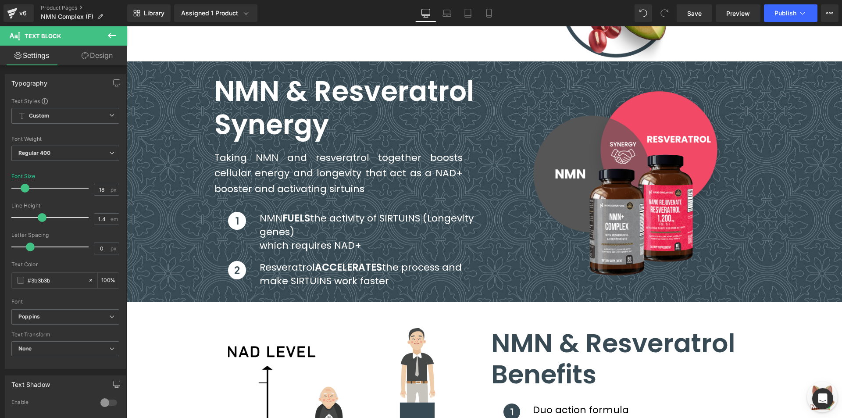
click at [225, 195] on span "Taking NMN and resveratrol together boosts cellular energy and longevity that a…" at bounding box center [339, 173] width 248 height 44
click at [165, 207] on div "NMN & Resveratrol Synergy Heading Taking NMN and resveratrol together boosts ce…" at bounding box center [485, 181] width 716 height 241
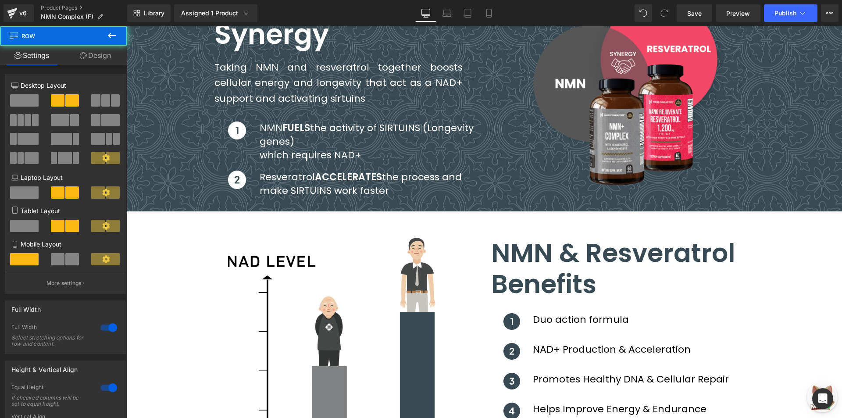
scroll to position [3004, 0]
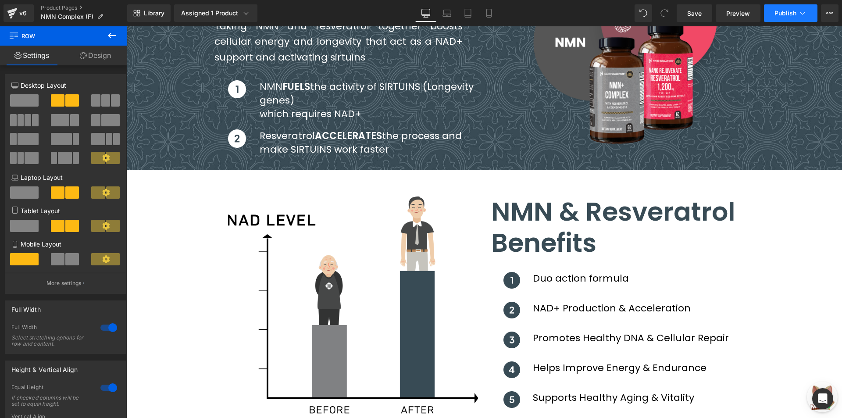
click at [777, 18] on button "Publish" at bounding box center [791, 13] width 54 height 18
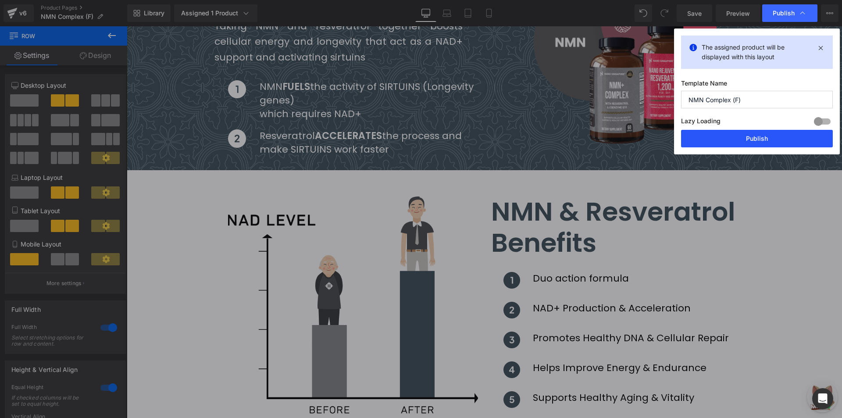
click at [745, 138] on button "Publish" at bounding box center [757, 139] width 152 height 18
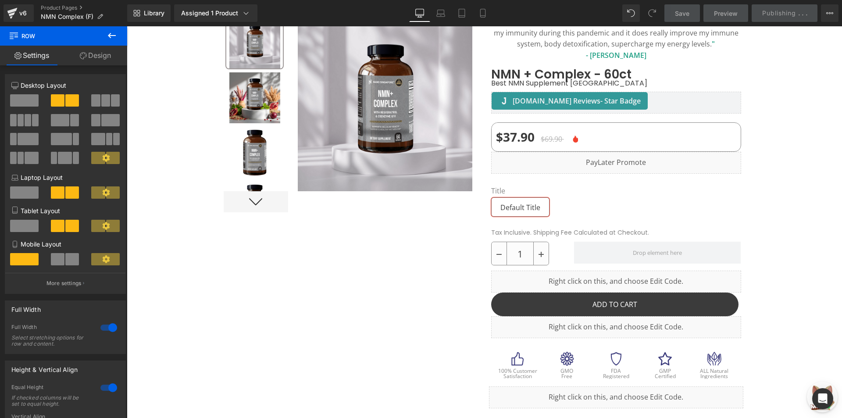
scroll to position [0, 0]
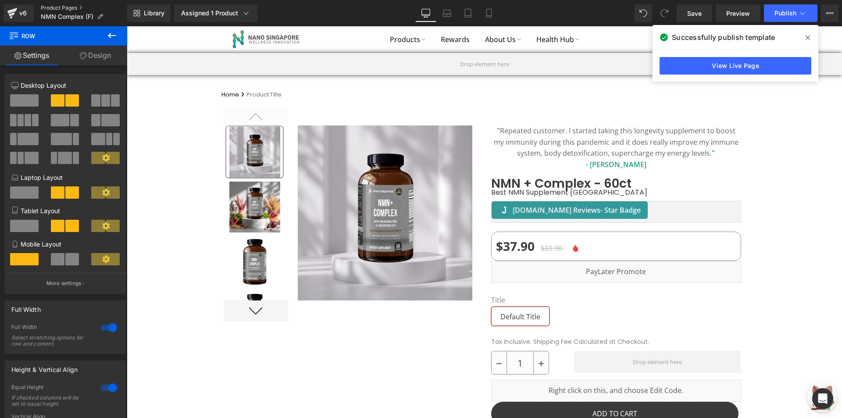
click at [65, 9] on link "Product Pages" at bounding box center [84, 7] width 86 height 7
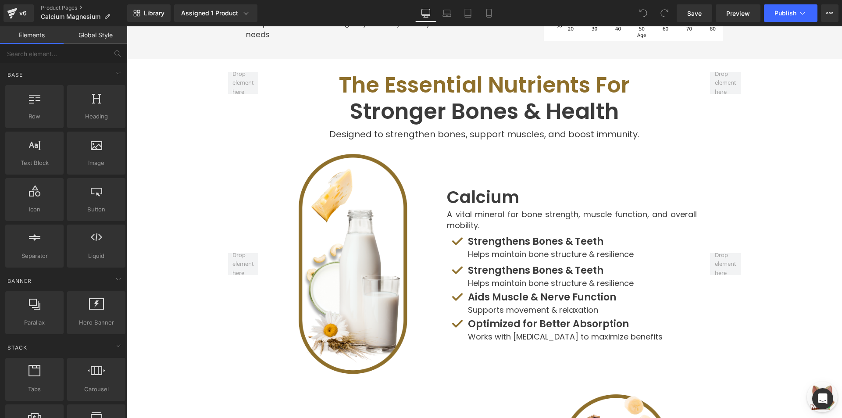
scroll to position [1303, 0]
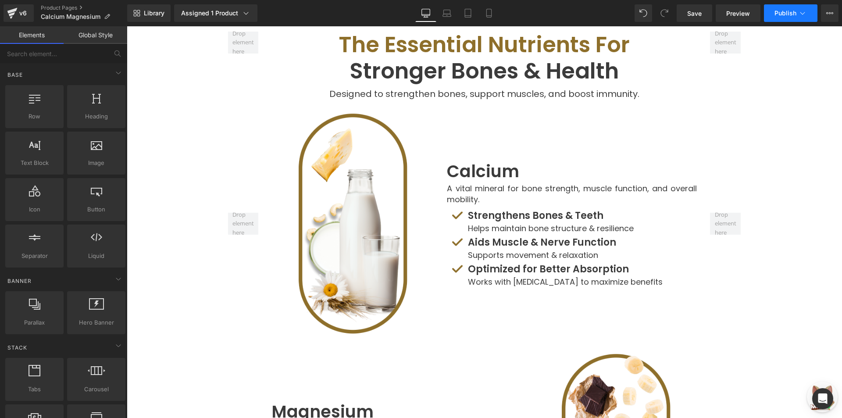
click at [781, 19] on button "Publish" at bounding box center [791, 13] width 54 height 18
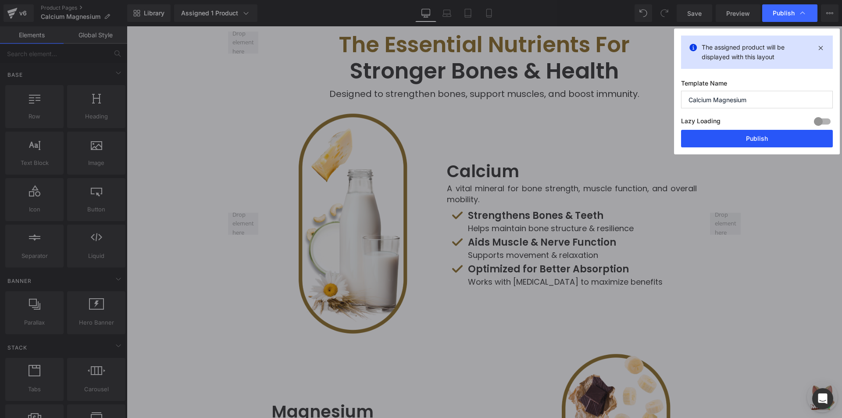
click at [729, 136] on button "Publish" at bounding box center [757, 139] width 152 height 18
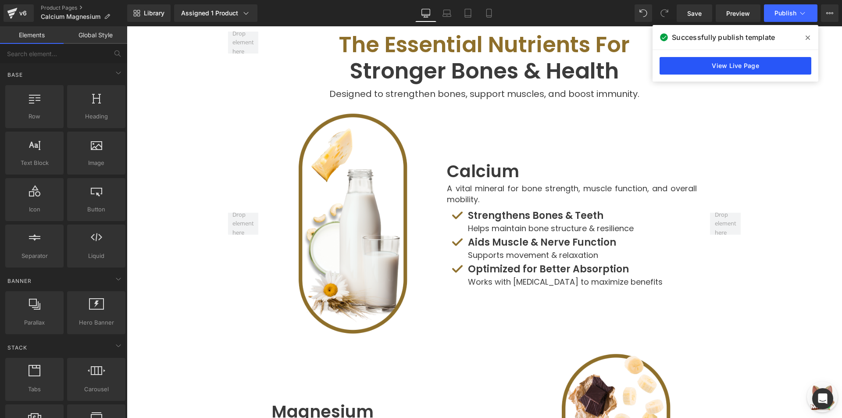
click at [676, 66] on link "View Live Page" at bounding box center [736, 66] width 152 height 18
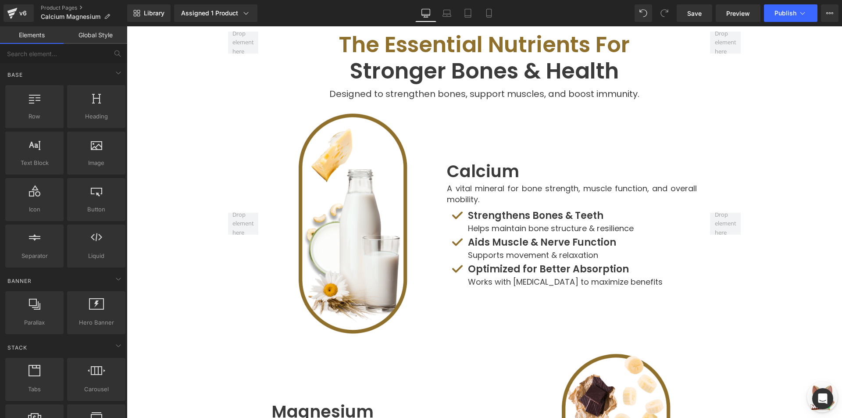
click at [56, 2] on div "v6 Product Pages Calcium Magnesium" at bounding box center [63, 13] width 127 height 26
